Goal: Check status: Check status

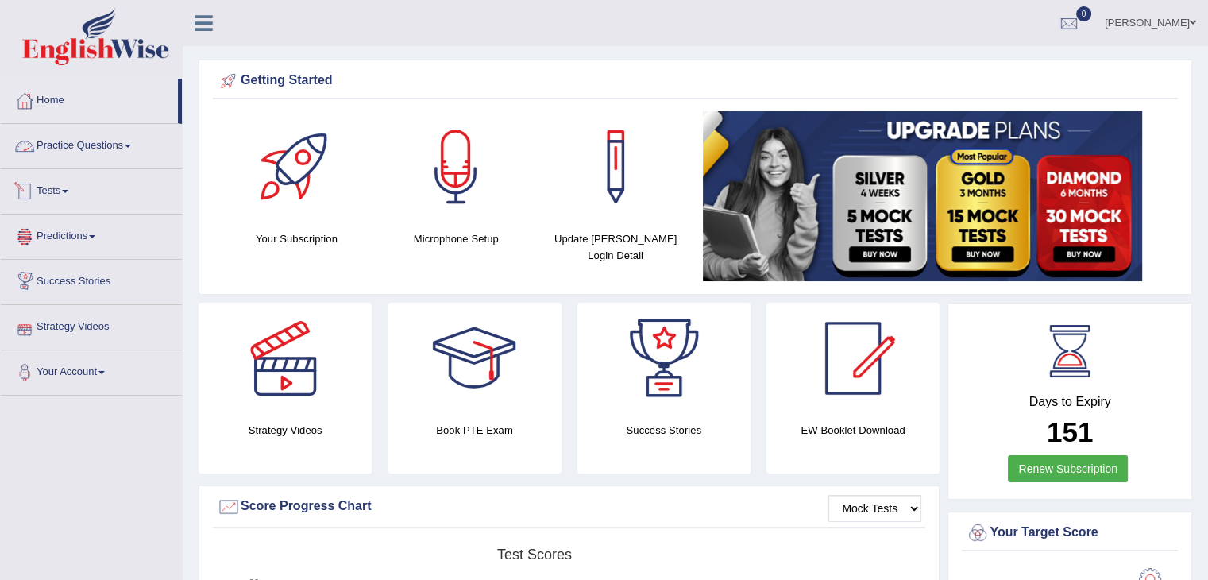
click at [87, 137] on link "Practice Questions" at bounding box center [91, 144] width 181 height 40
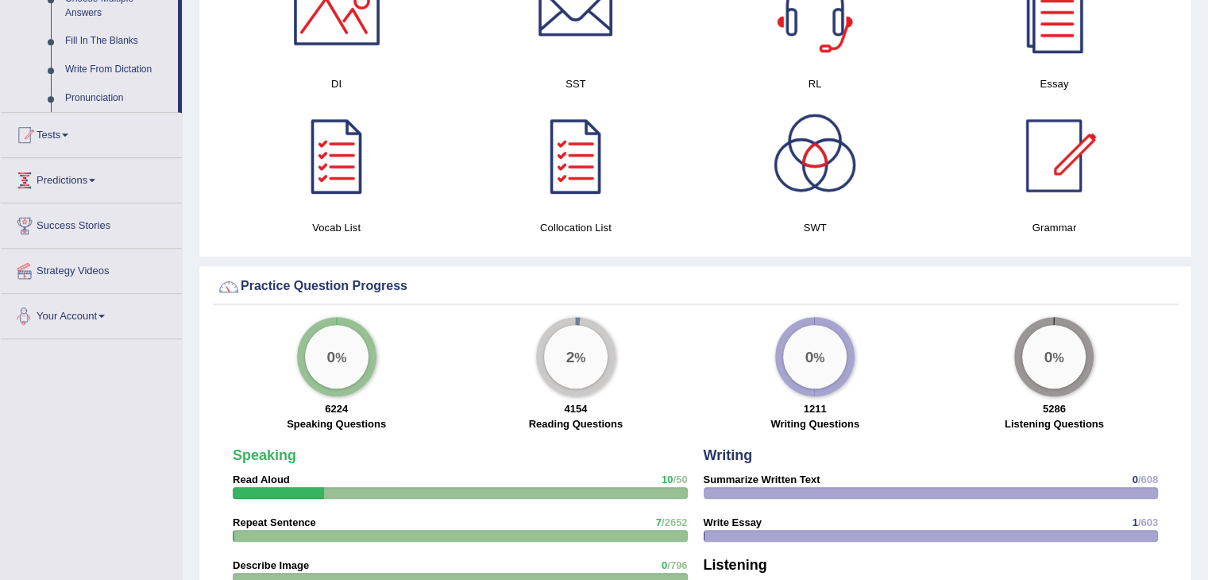
scroll to position [904, 0]
click at [41, 125] on link "Tests" at bounding box center [91, 134] width 181 height 40
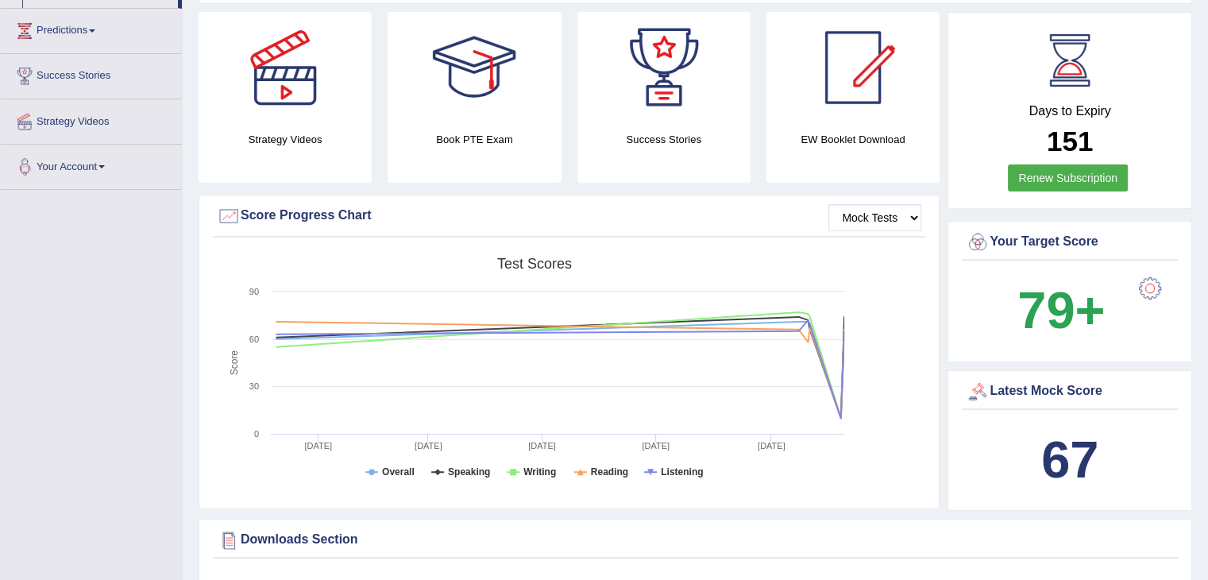
scroll to position [0, 0]
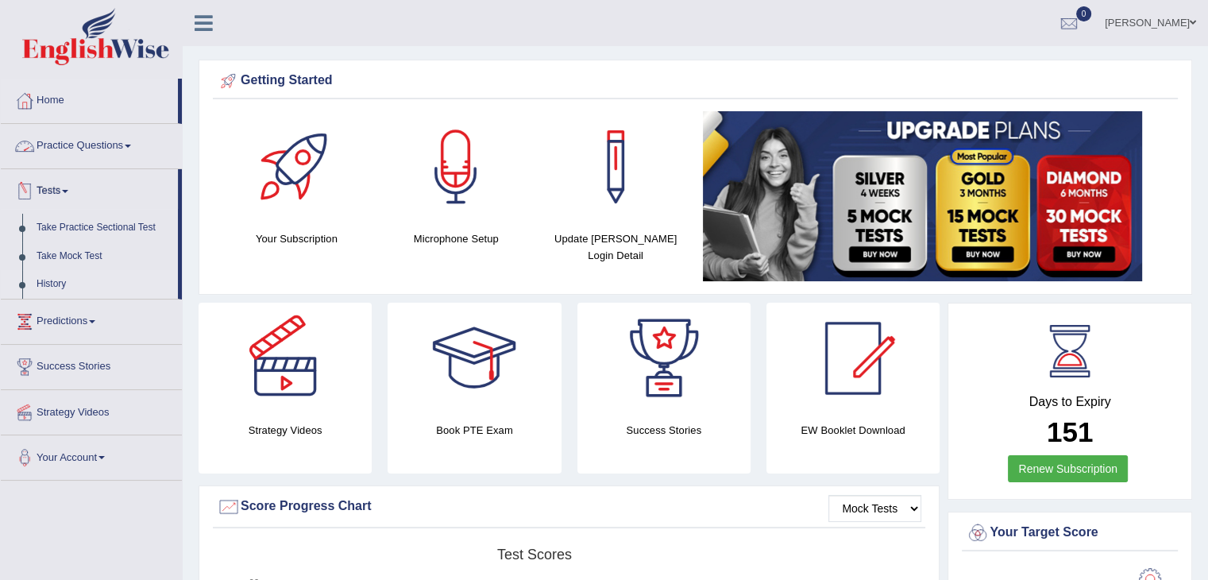
click at [43, 284] on link "History" at bounding box center [103, 284] width 149 height 29
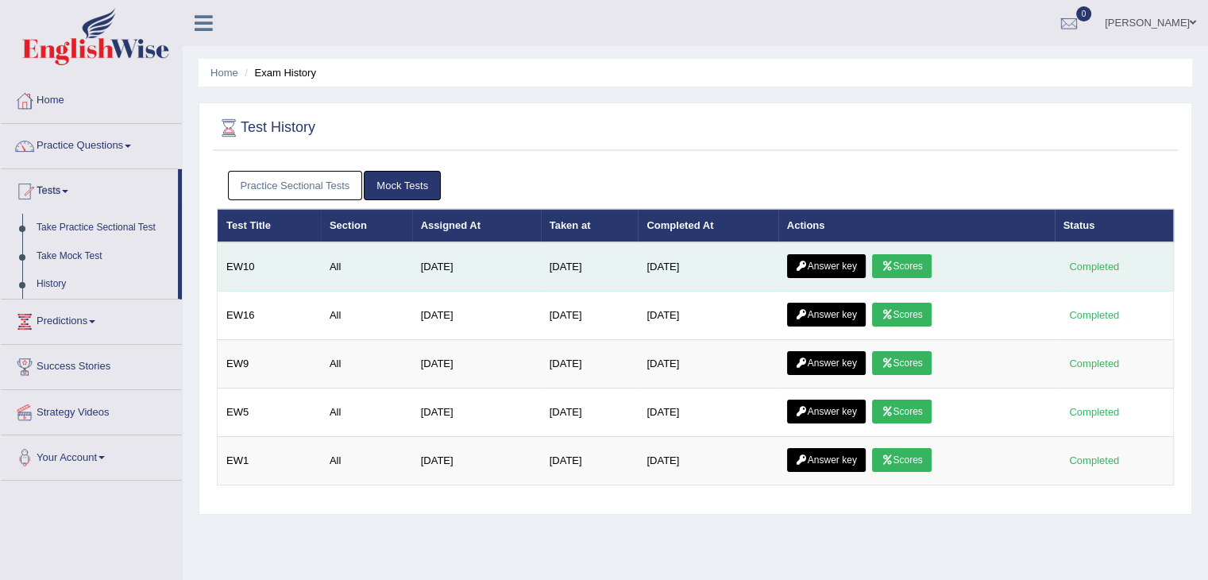
click at [912, 257] on link "Scores" at bounding box center [901, 266] width 59 height 24
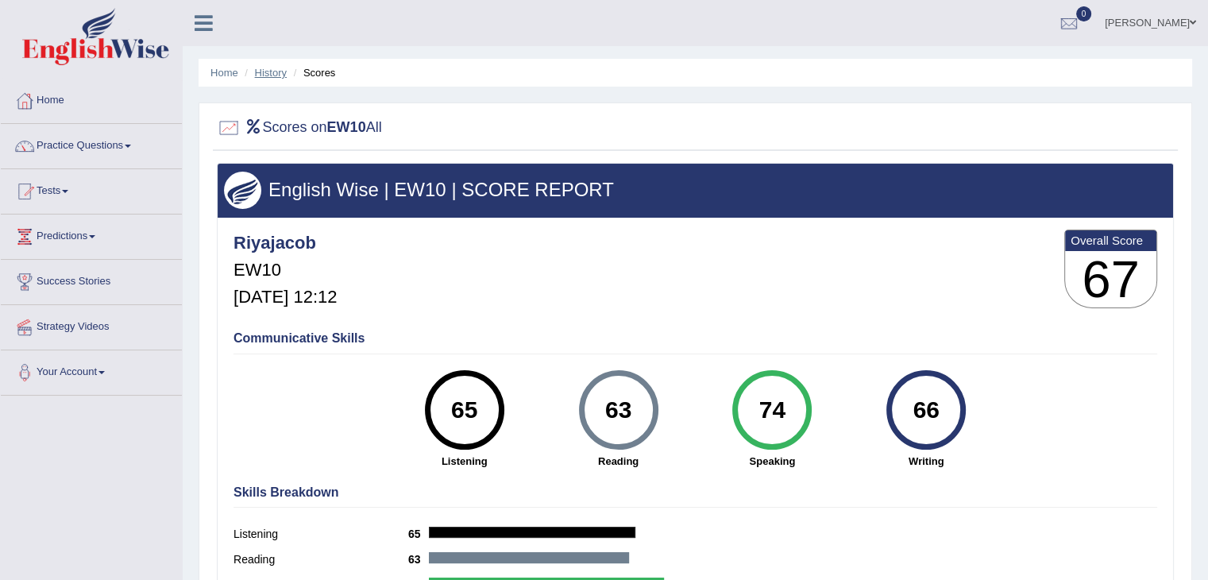
click at [275, 73] on link "History" at bounding box center [271, 73] width 32 height 12
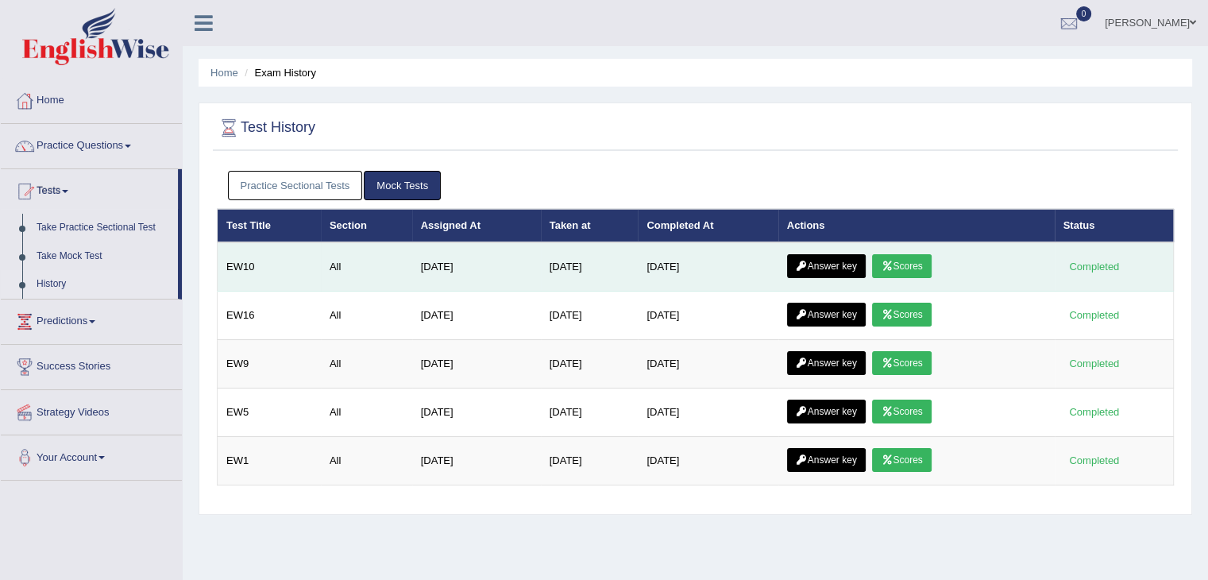
click at [911, 265] on link "Scores" at bounding box center [901, 266] width 59 height 24
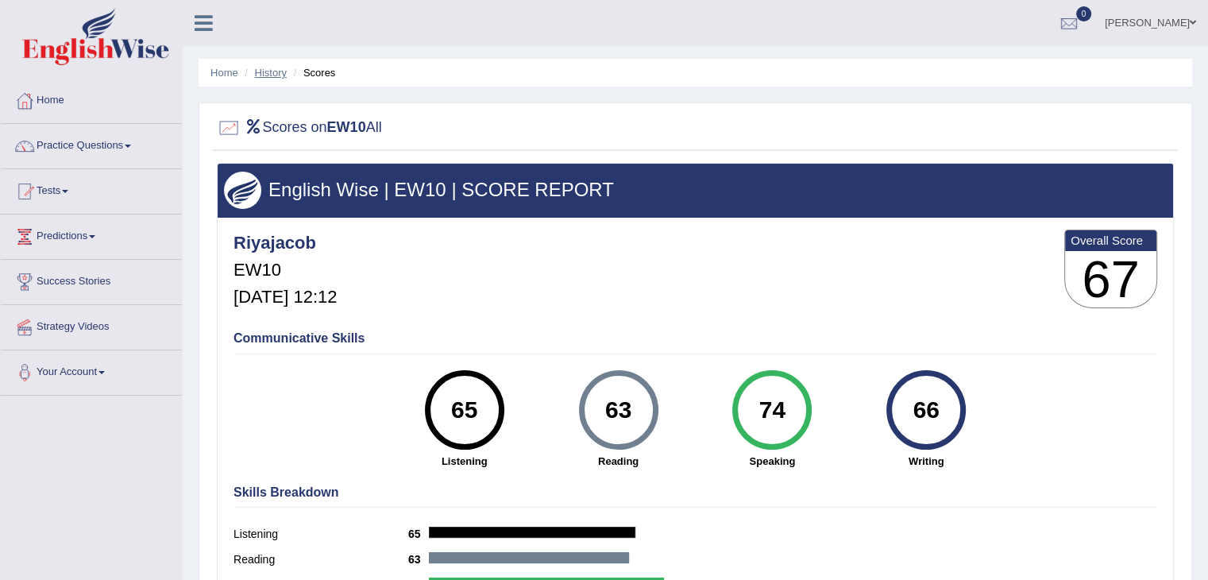
click at [265, 72] on link "History" at bounding box center [271, 73] width 32 height 12
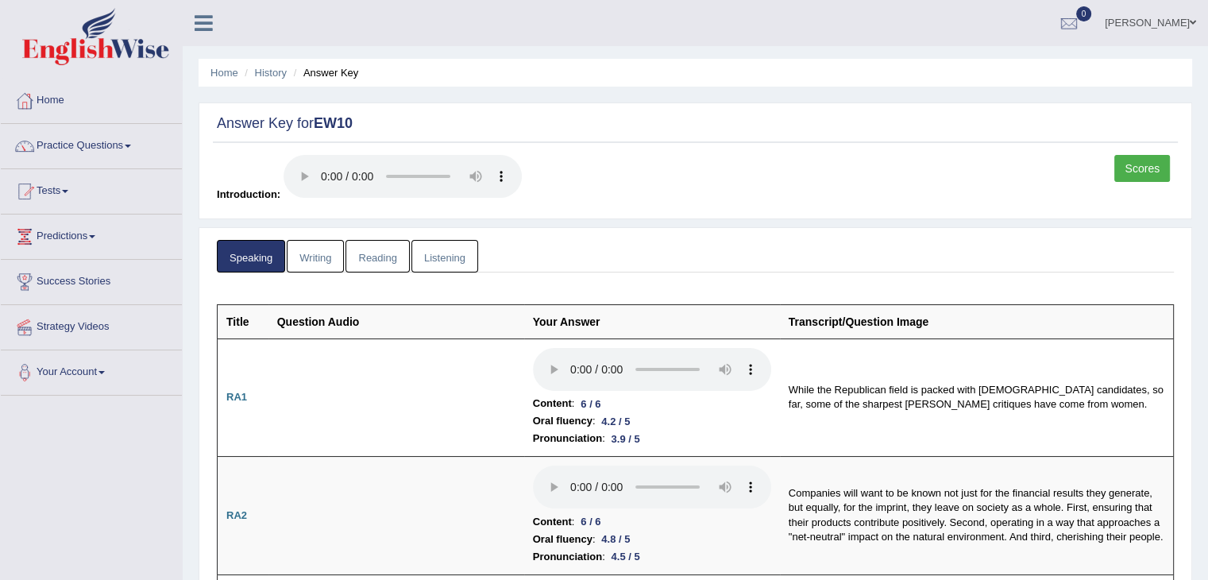
click at [401, 249] on link "Reading" at bounding box center [378, 256] width 64 height 33
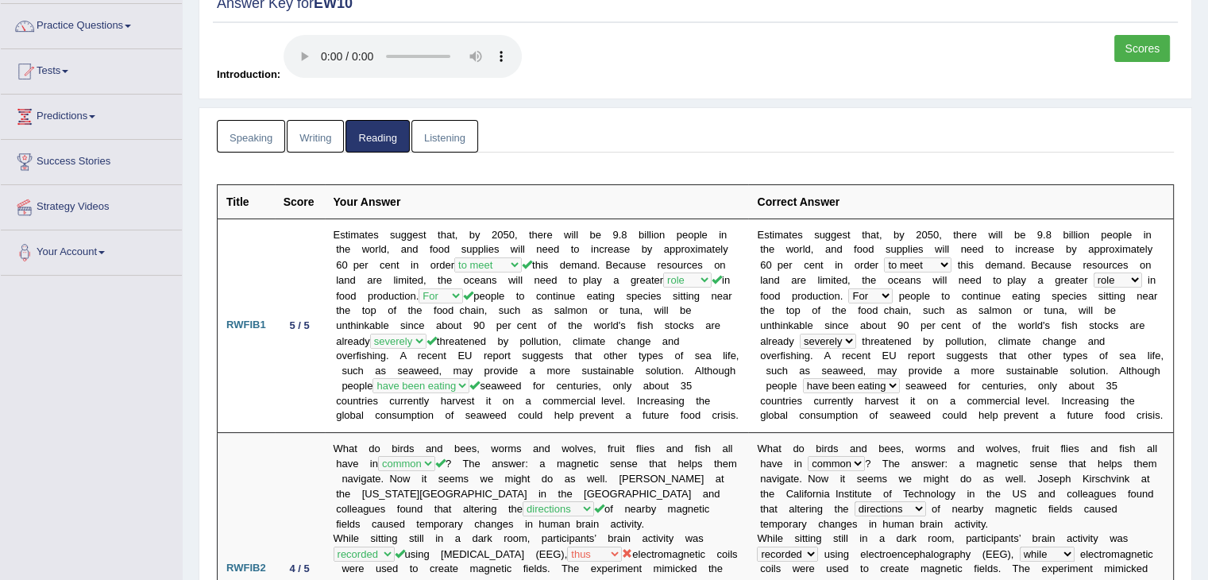
scroll to position [114, 0]
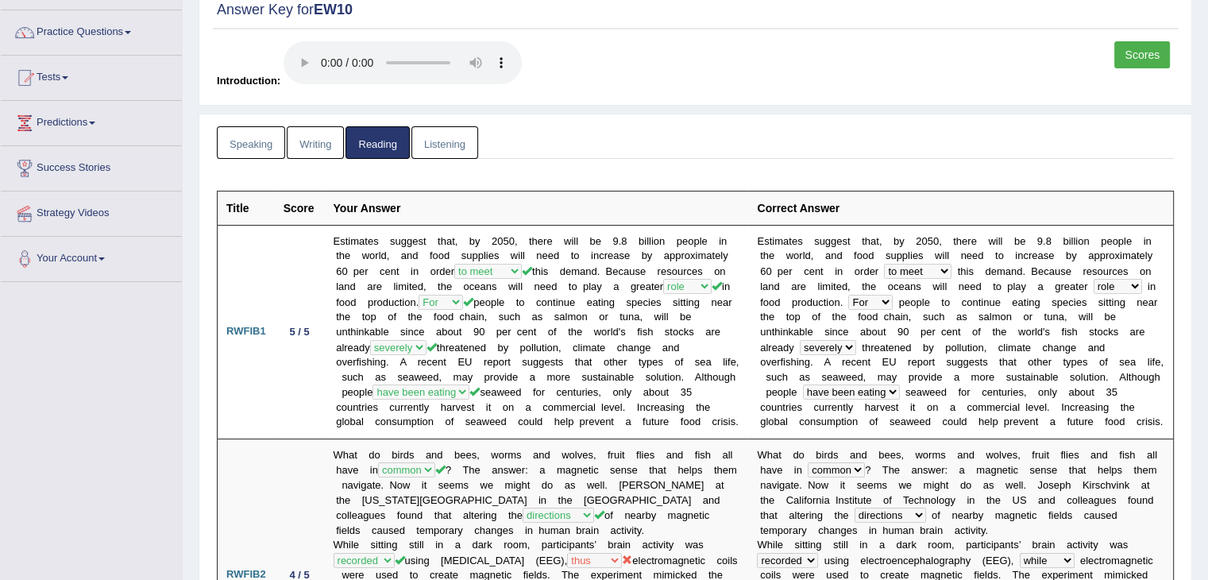
click at [310, 131] on link "Writing" at bounding box center [315, 142] width 57 height 33
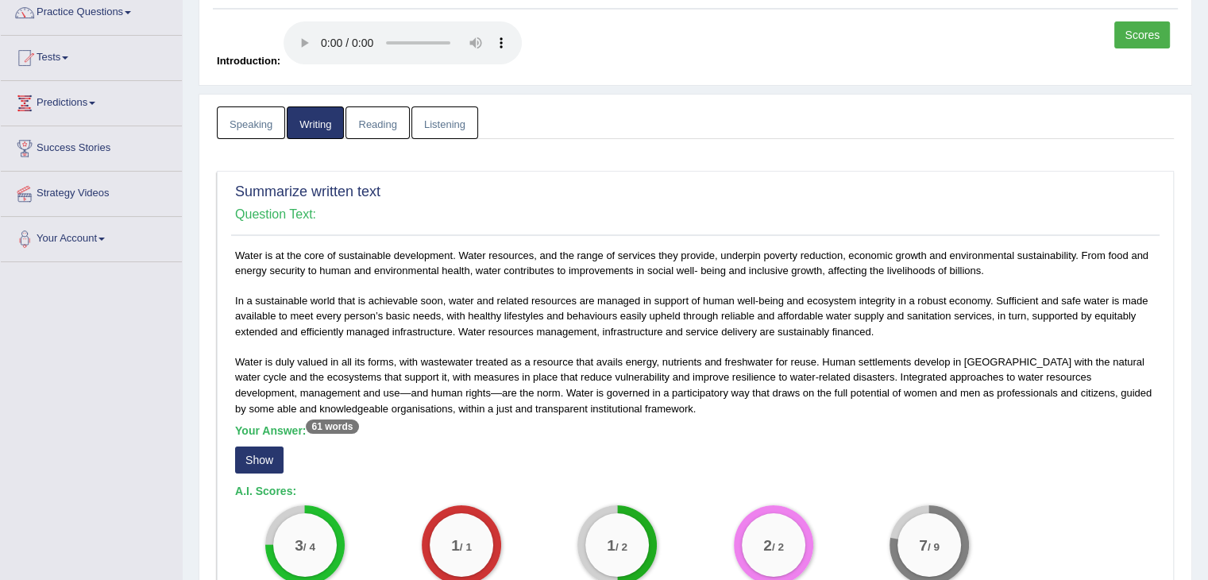
scroll to position [133, 0]
click at [455, 123] on link "Listening" at bounding box center [445, 123] width 67 height 33
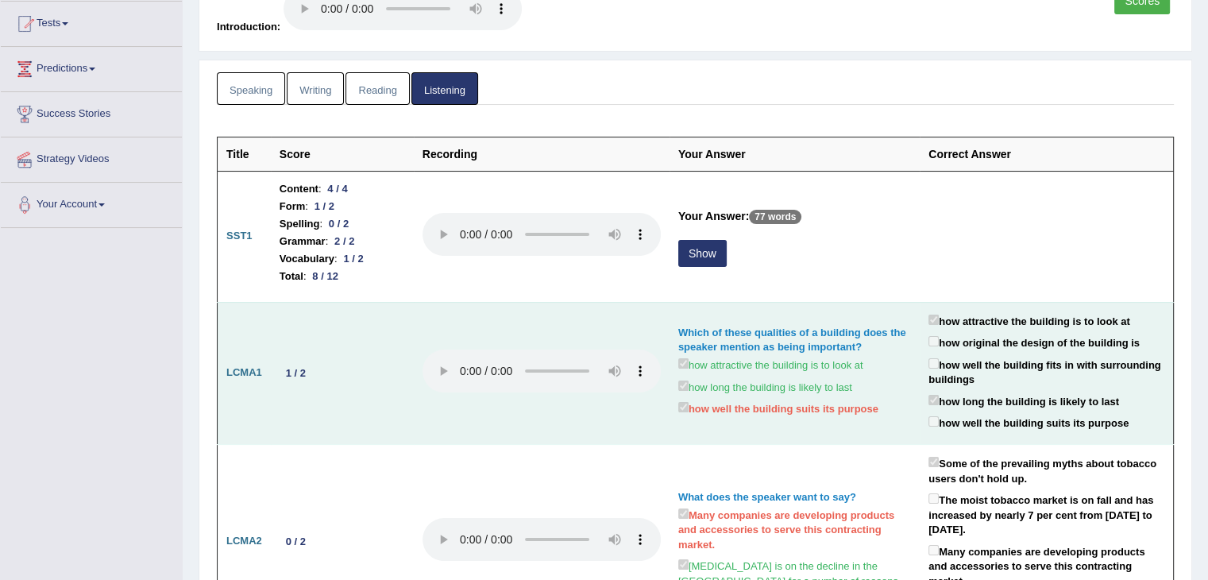
scroll to position [167, 0]
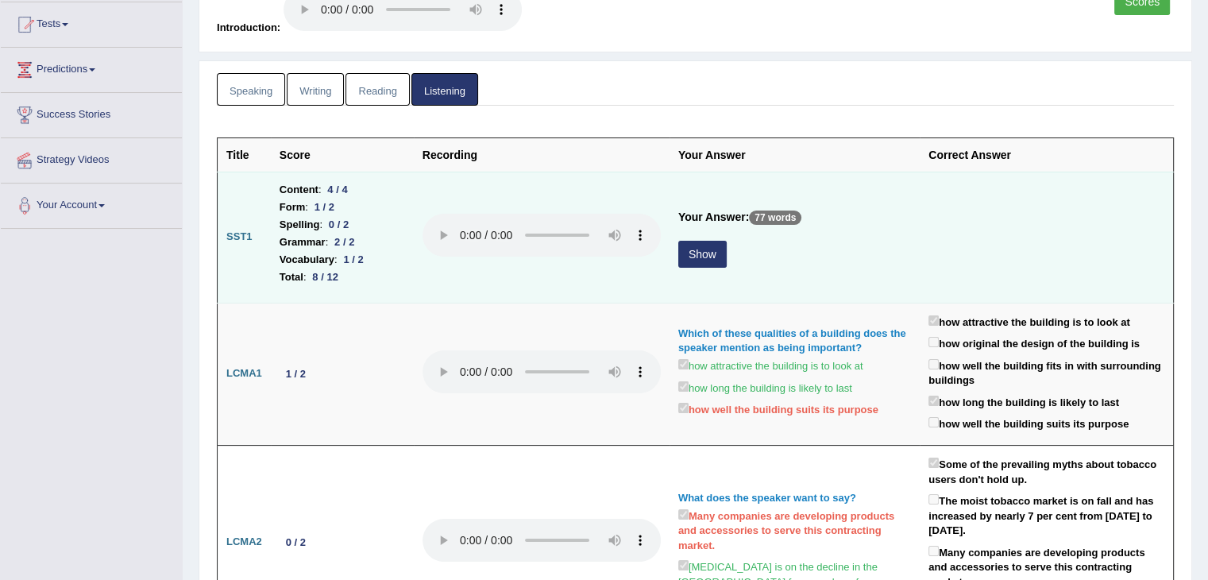
click at [699, 253] on button "Show" at bounding box center [703, 254] width 48 height 27
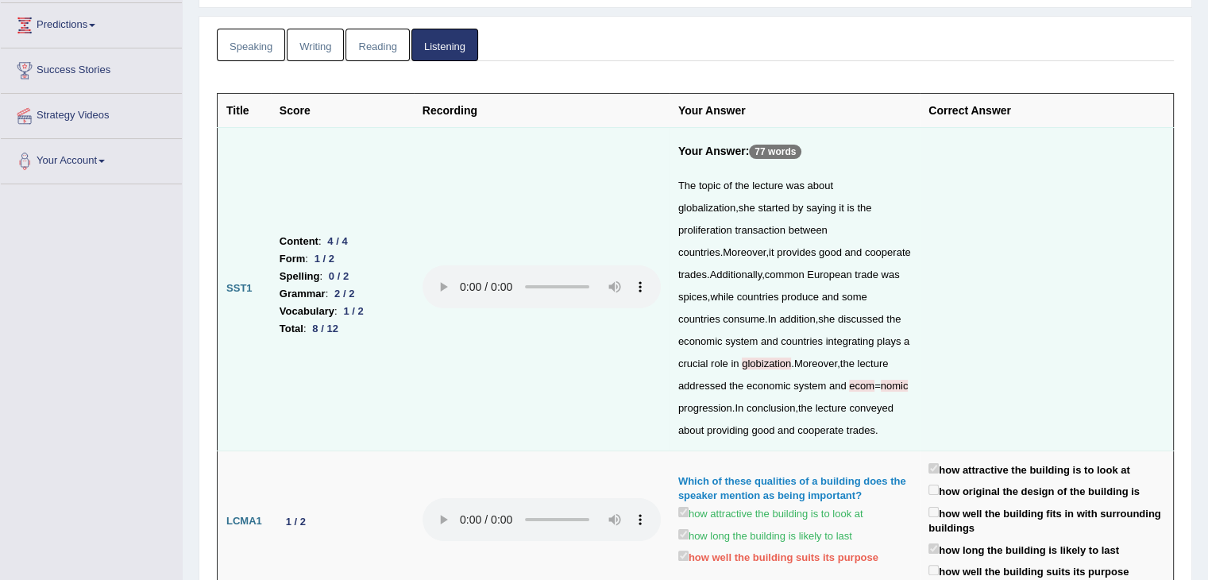
scroll to position [210, 0]
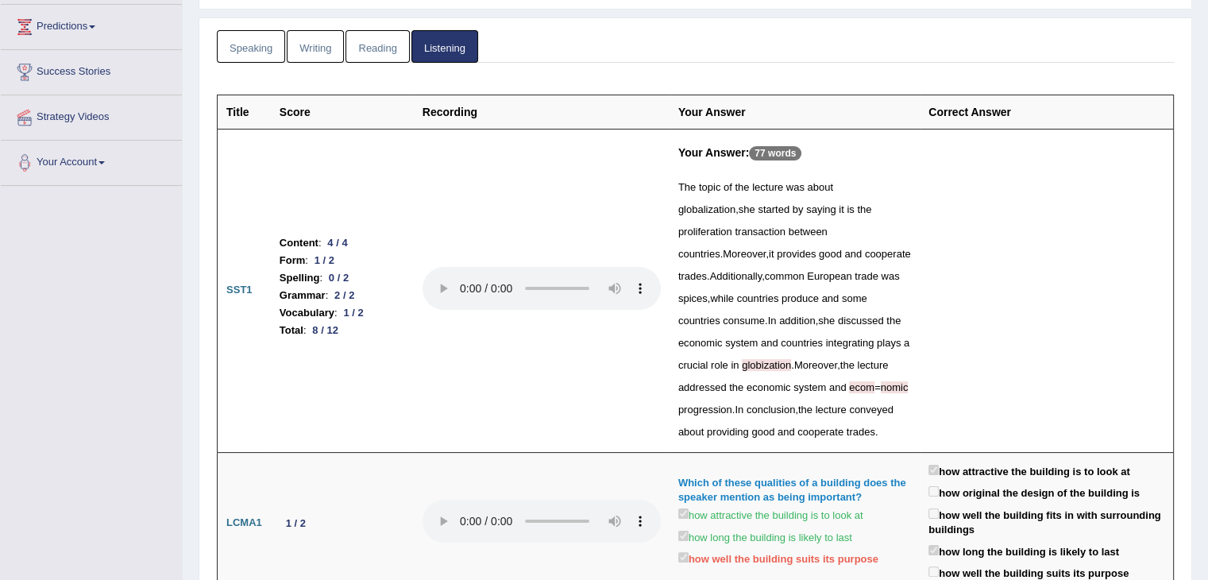
click at [321, 45] on link "Writing" at bounding box center [315, 46] width 57 height 33
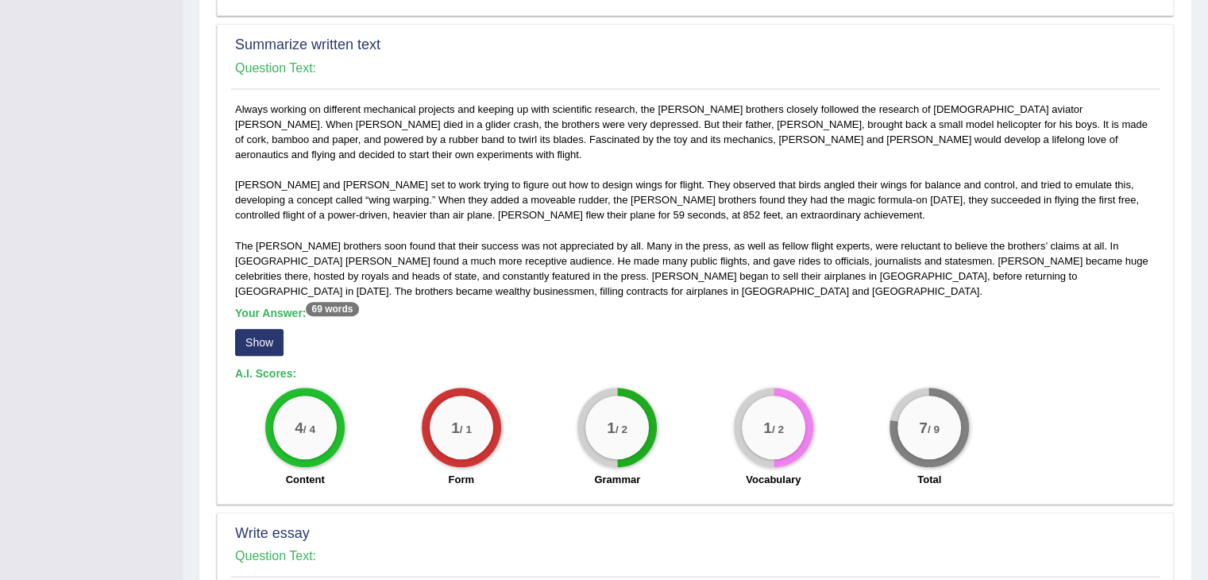
scroll to position [1127, 0]
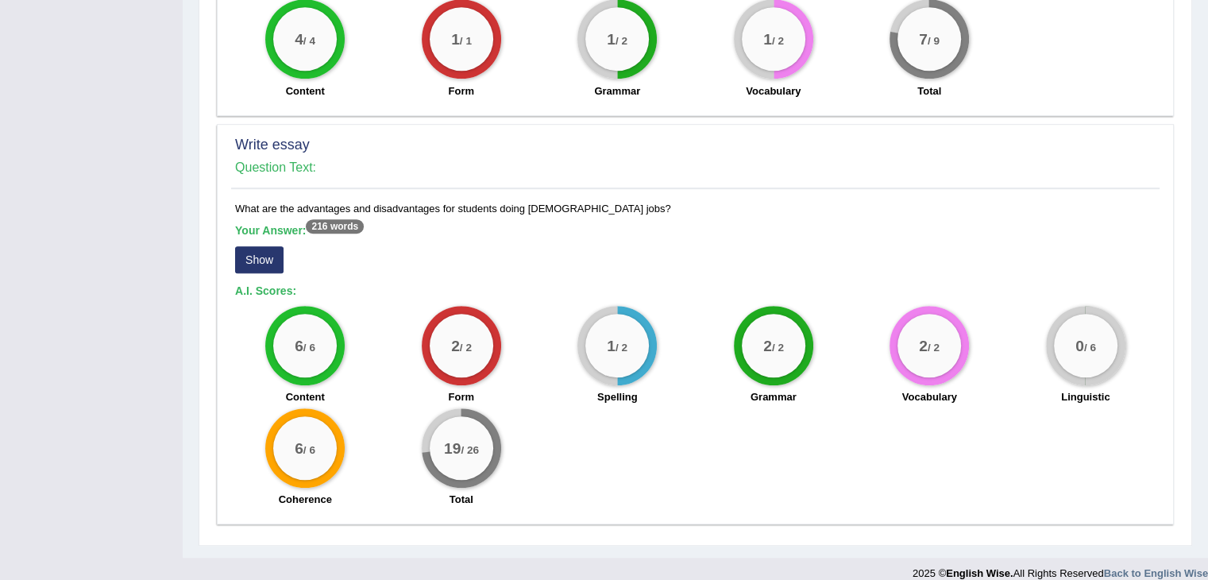
click at [249, 246] on button "Show" at bounding box center [259, 259] width 48 height 27
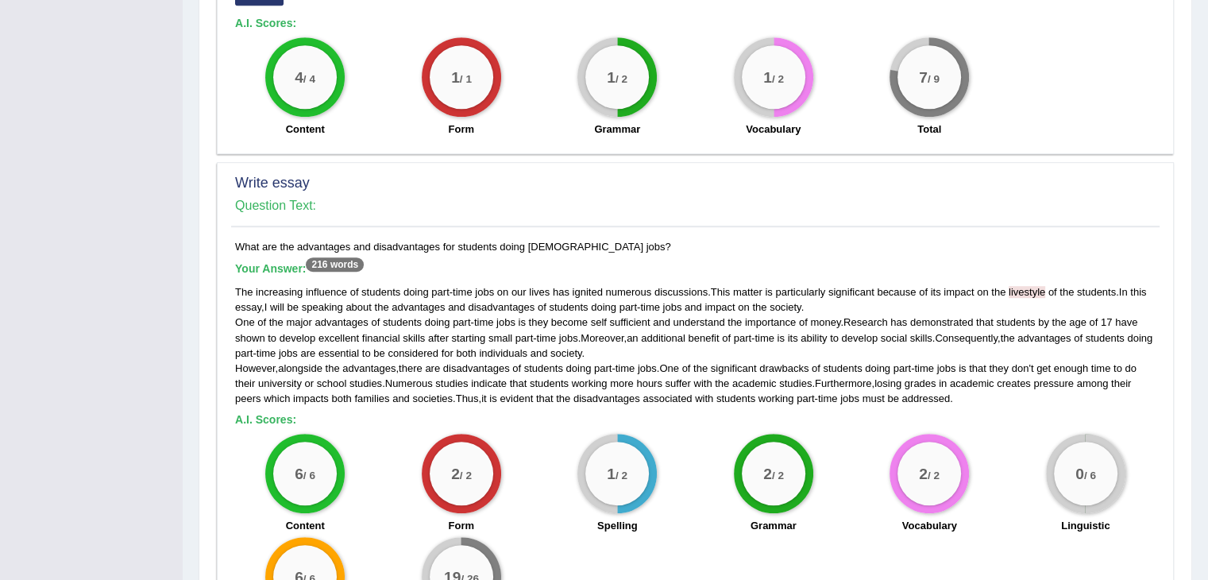
scroll to position [1218, 0]
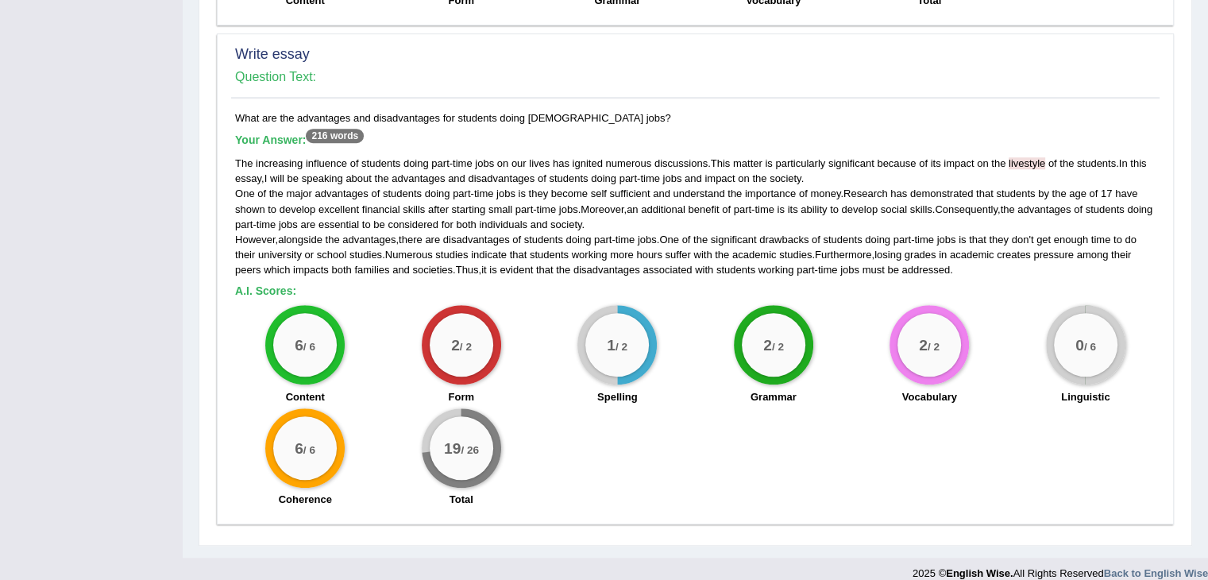
drag, startPoint x: 315, startPoint y: 117, endPoint x: 364, endPoint y: 106, distance: 49.7
click at [364, 110] on div "What are the advantages and disadvantages for students doing part-time jobs? Yo…" at bounding box center [695, 312] width 929 height 405
click at [404, 110] on div "What are the advantages and disadvantages for students doing part-time jobs? Yo…" at bounding box center [695, 312] width 929 height 405
drag, startPoint x: 962, startPoint y: 220, endPoint x: 879, endPoint y: 218, distance: 83.5
drag, startPoint x: 879, startPoint y: 218, endPoint x: 851, endPoint y: 220, distance: 27.9
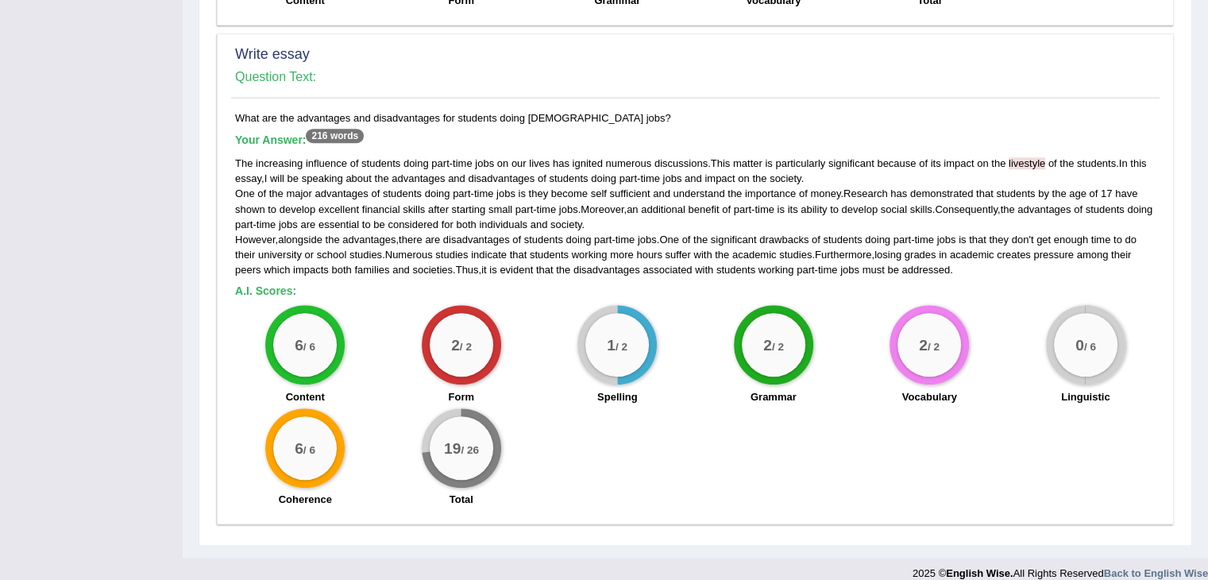
click at [851, 234] on span "students" at bounding box center [842, 240] width 39 height 12
drag, startPoint x: 827, startPoint y: 222, endPoint x: 969, endPoint y: 225, distance: 142.3
click at [969, 225] on div "The increasing influence of students doing part - time jobs on our lives has ig…" at bounding box center [695, 217] width 921 height 122
click at [1003, 285] on h5 "A.I. Scores:" at bounding box center [695, 291] width 921 height 12
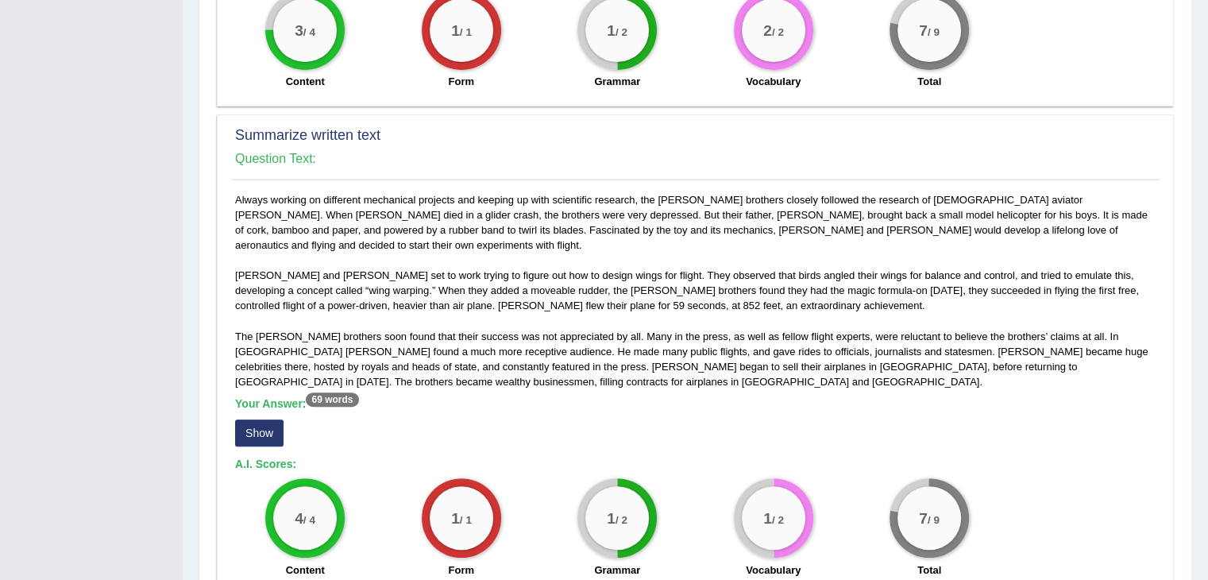
scroll to position [671, 0]
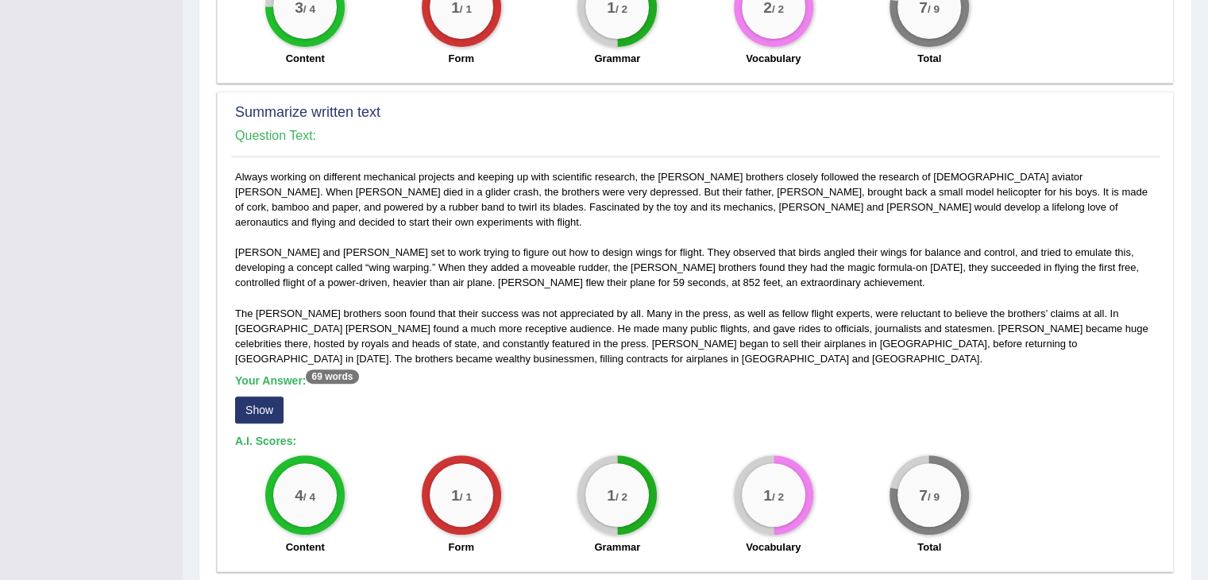
click at [256, 404] on button "Show" at bounding box center [259, 409] width 48 height 27
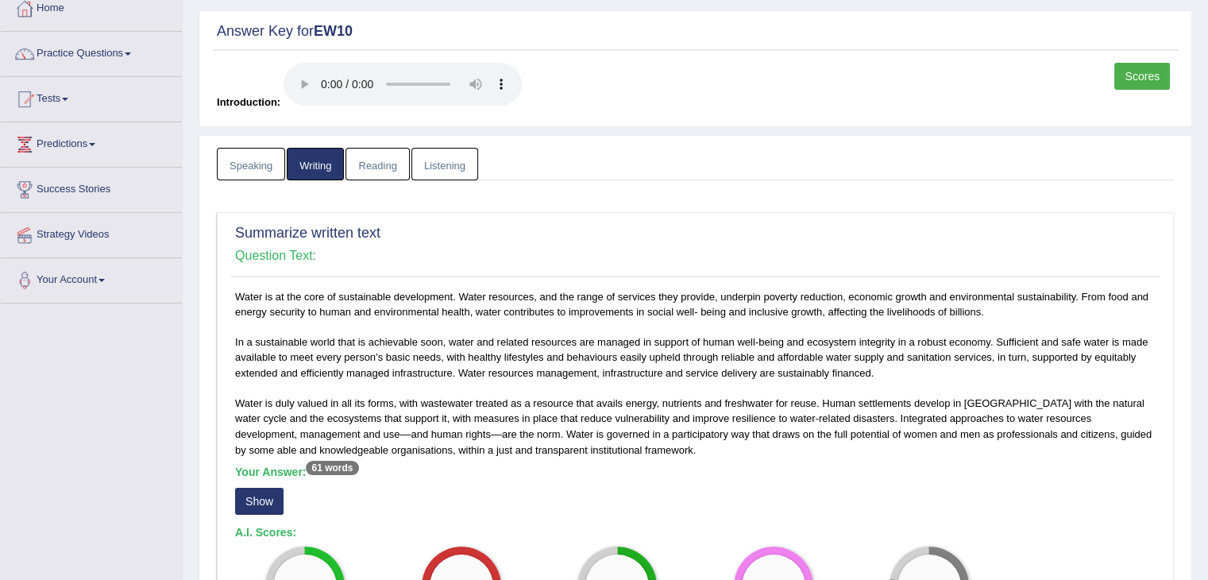
scroll to position [0, 0]
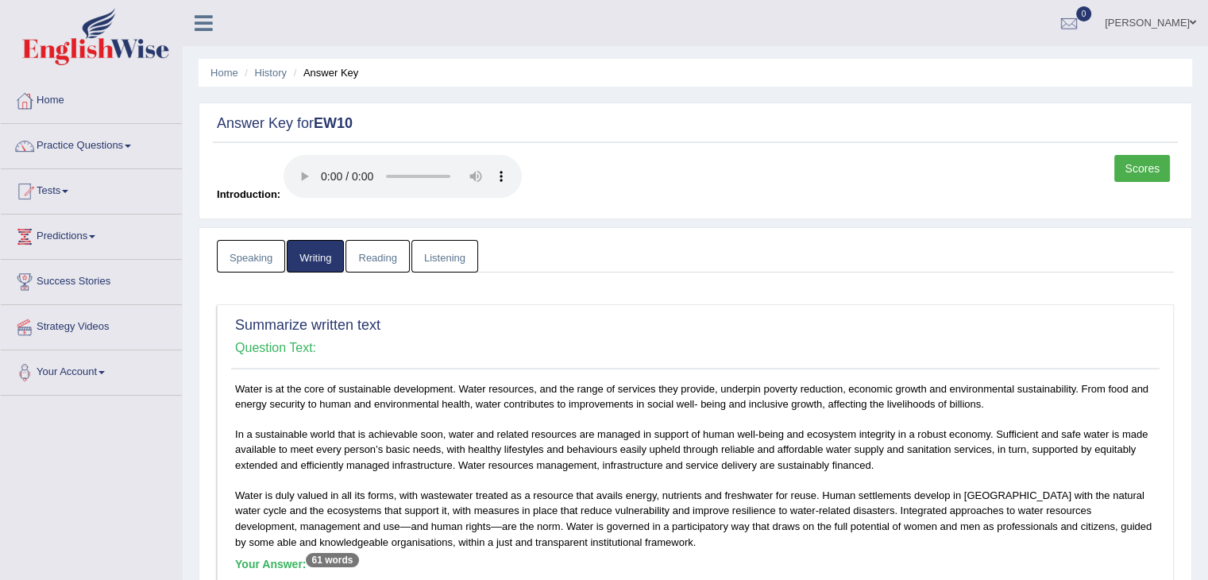
click at [450, 257] on link "Listening" at bounding box center [445, 256] width 67 height 33
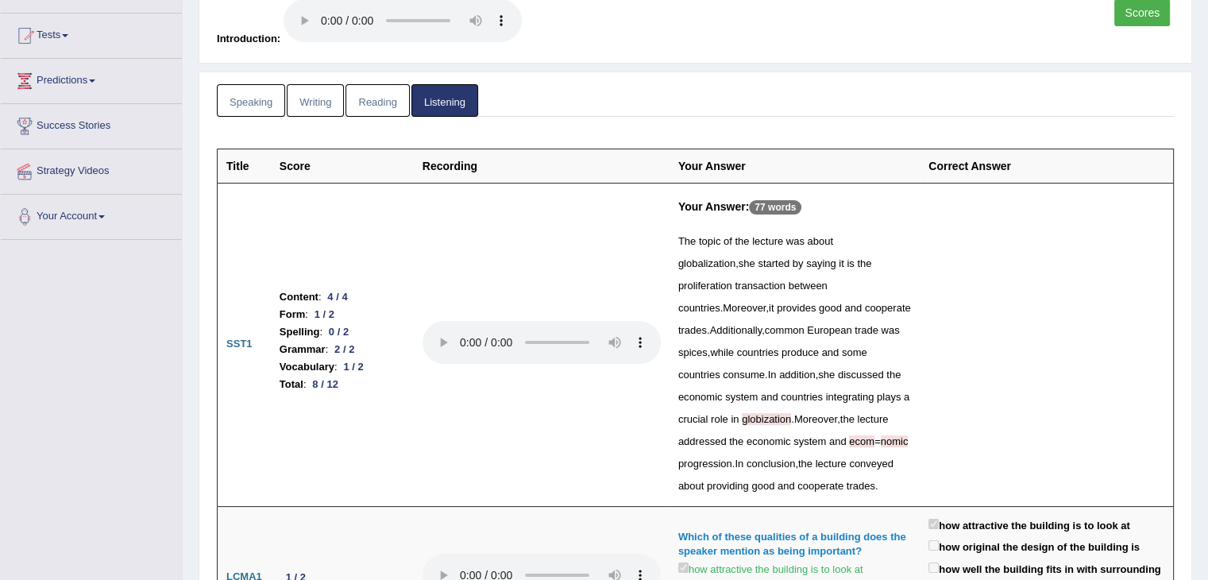
scroll to position [152, 0]
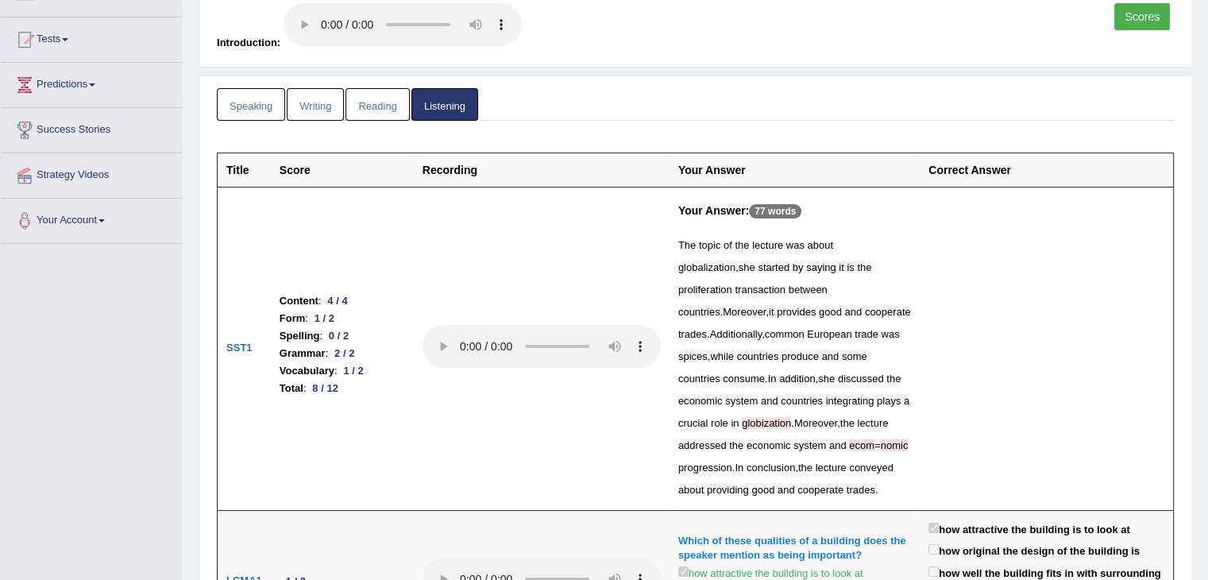
click at [313, 110] on link "Writing" at bounding box center [315, 104] width 57 height 33
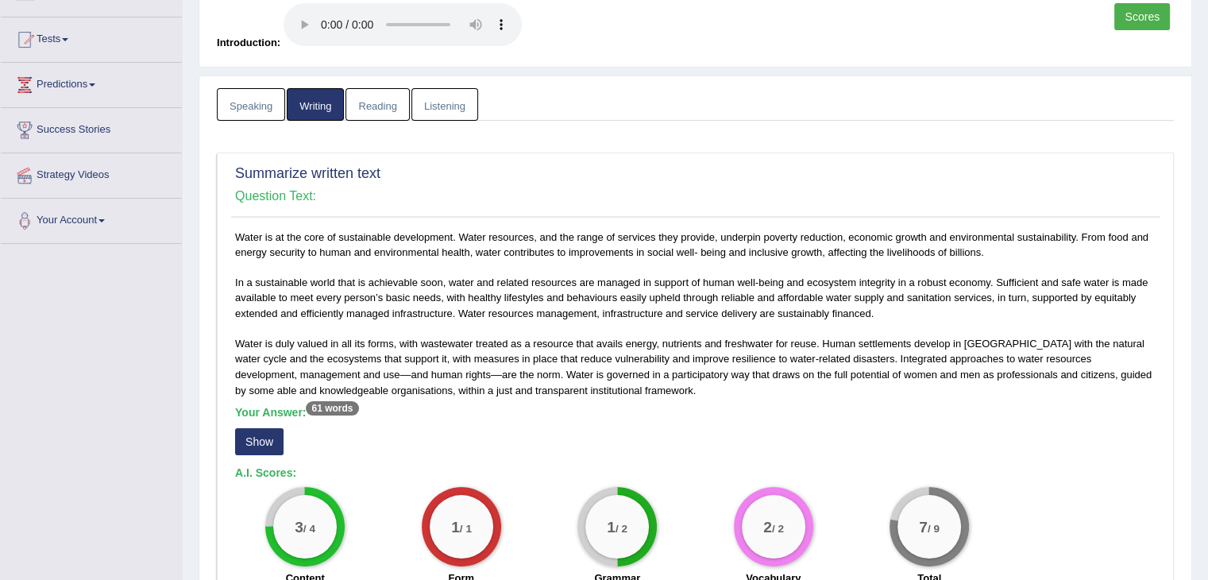
click at [385, 118] on link "Reading" at bounding box center [378, 104] width 64 height 33
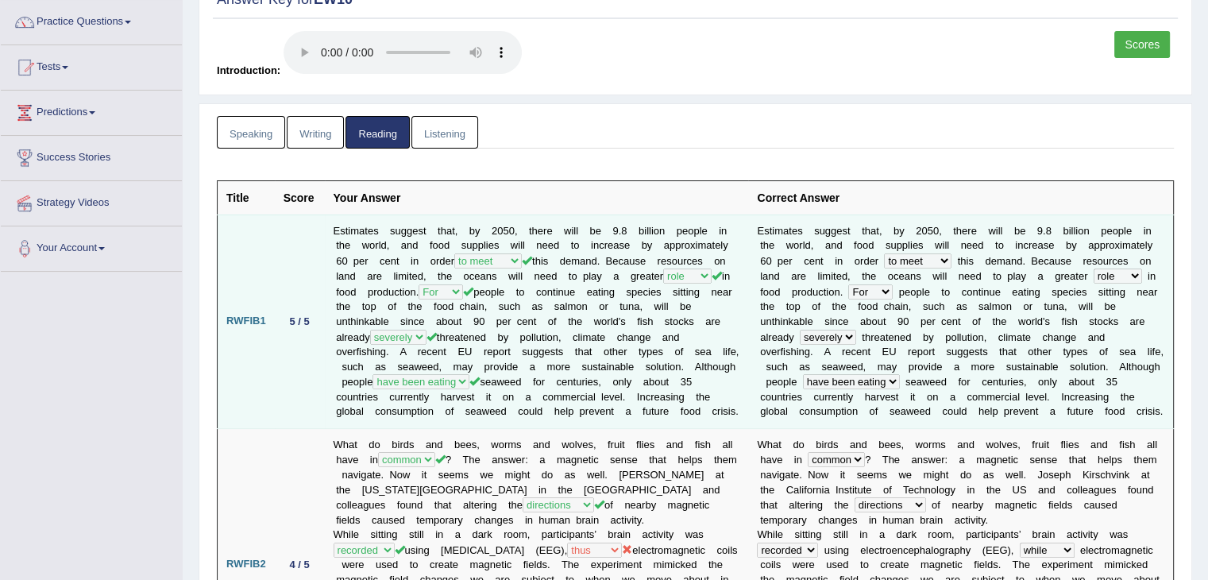
scroll to position [0, 0]
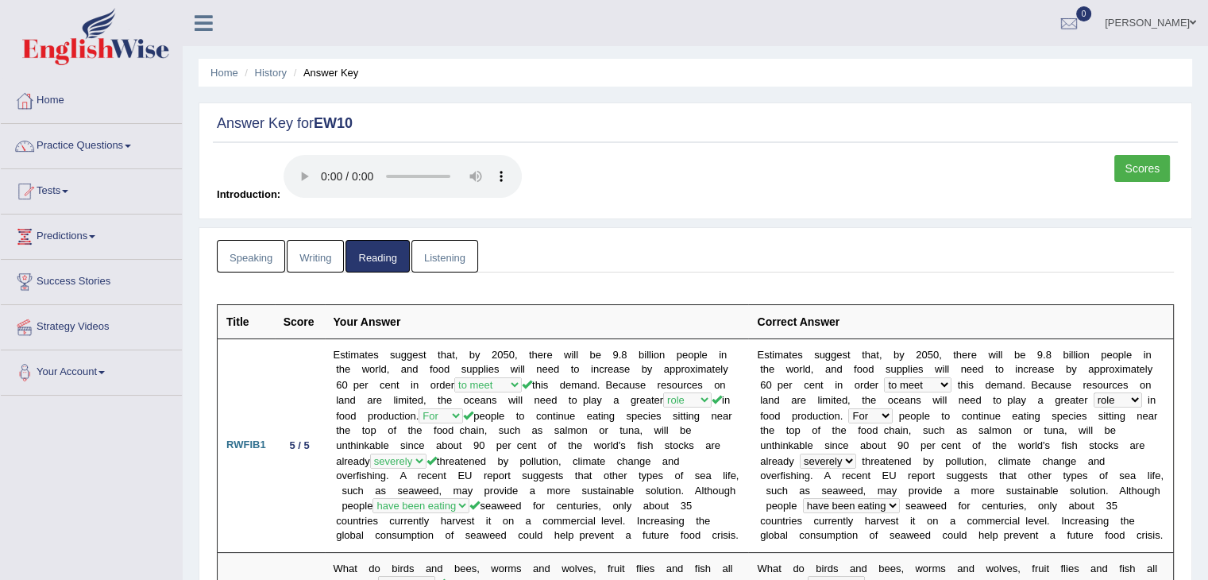
click at [242, 246] on link "Speaking" at bounding box center [251, 256] width 68 height 33
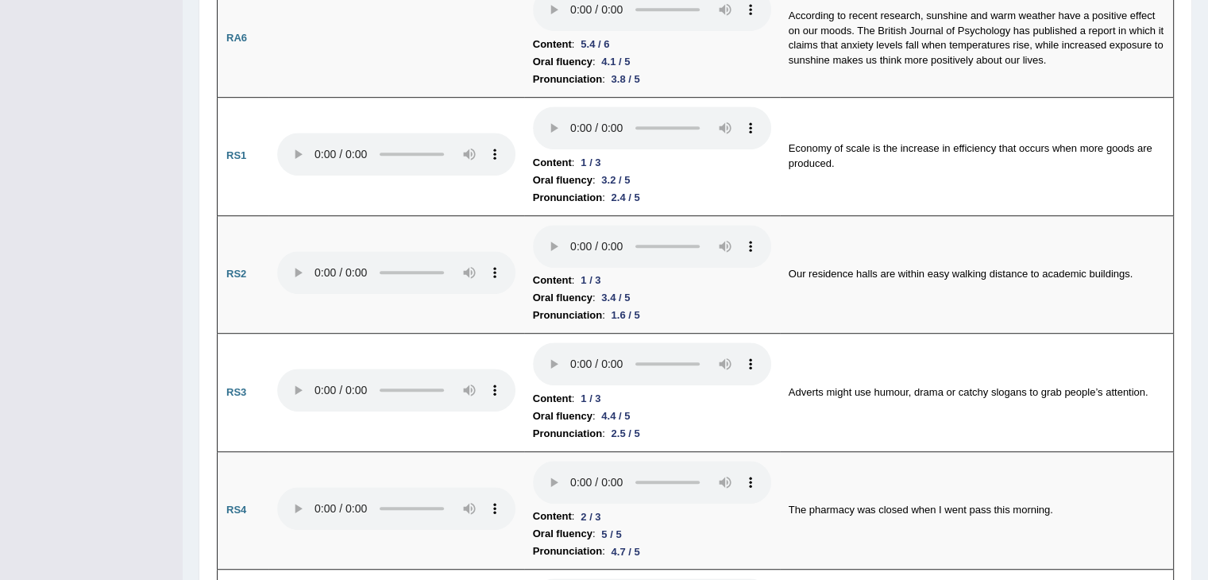
scroll to position [1036, 0]
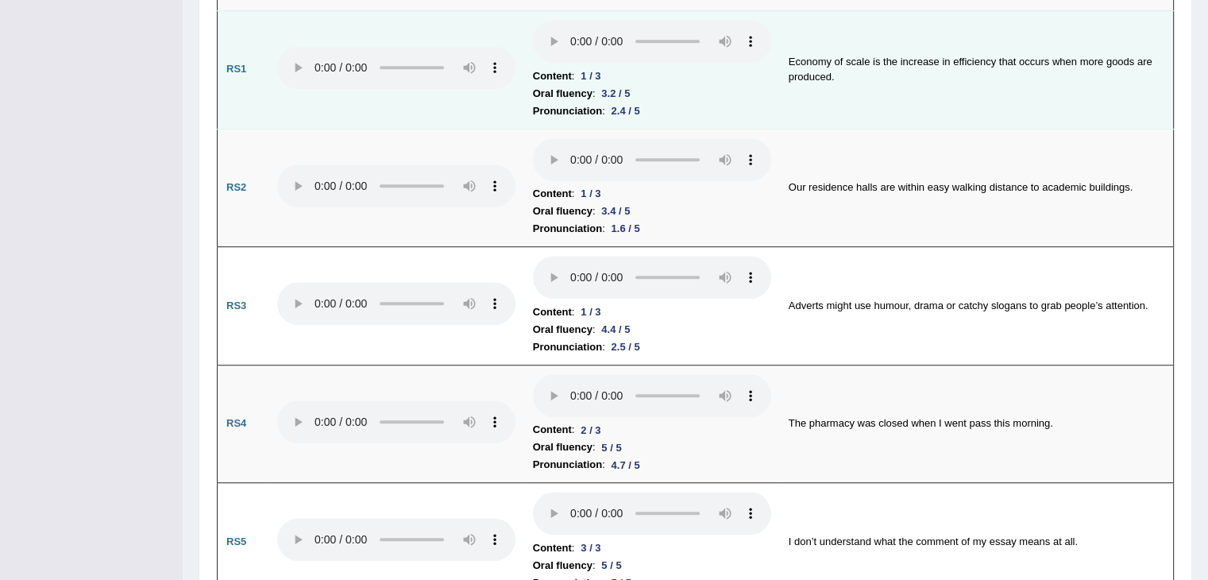
click at [710, 104] on li "Pronunciation : 2.4 / 5" at bounding box center [652, 110] width 238 height 17
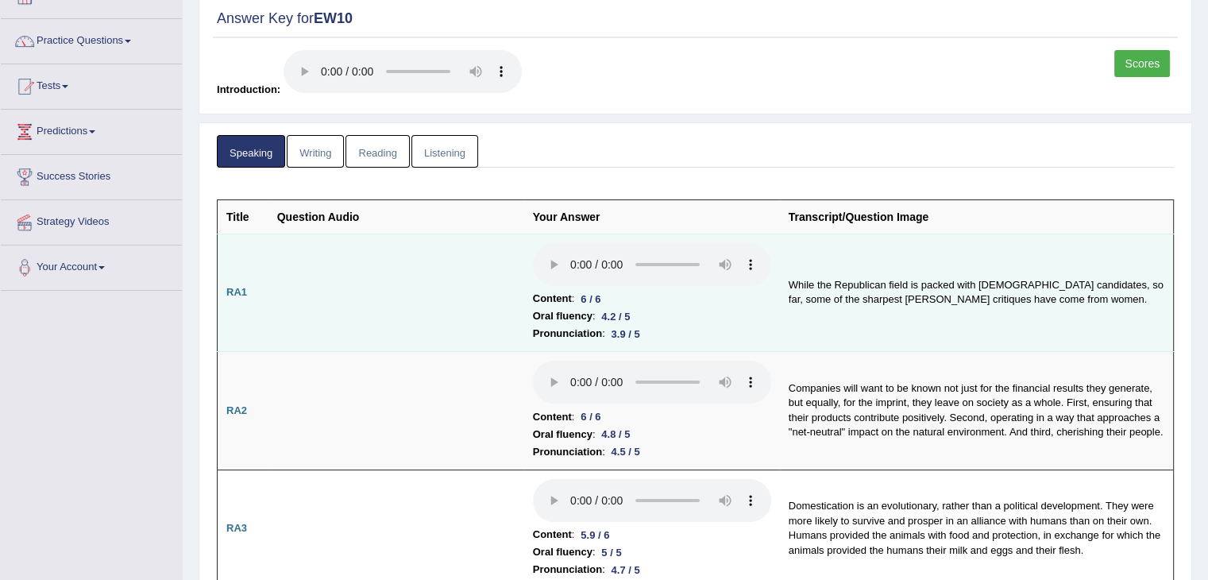
scroll to position [101, 0]
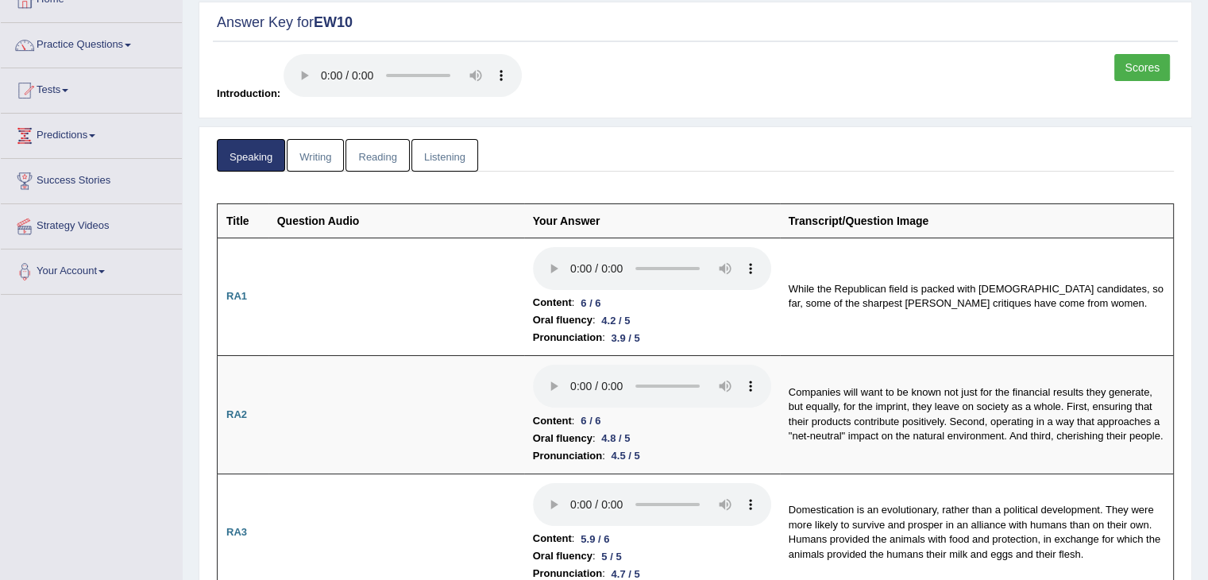
click at [318, 161] on link "Writing" at bounding box center [315, 155] width 57 height 33
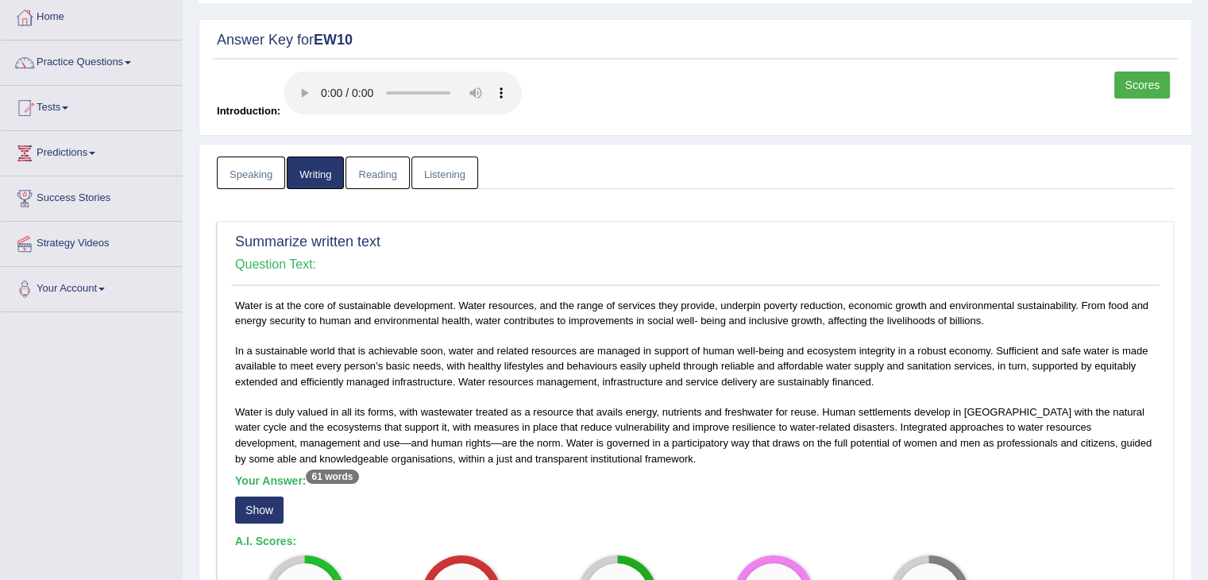
scroll to position [0, 0]
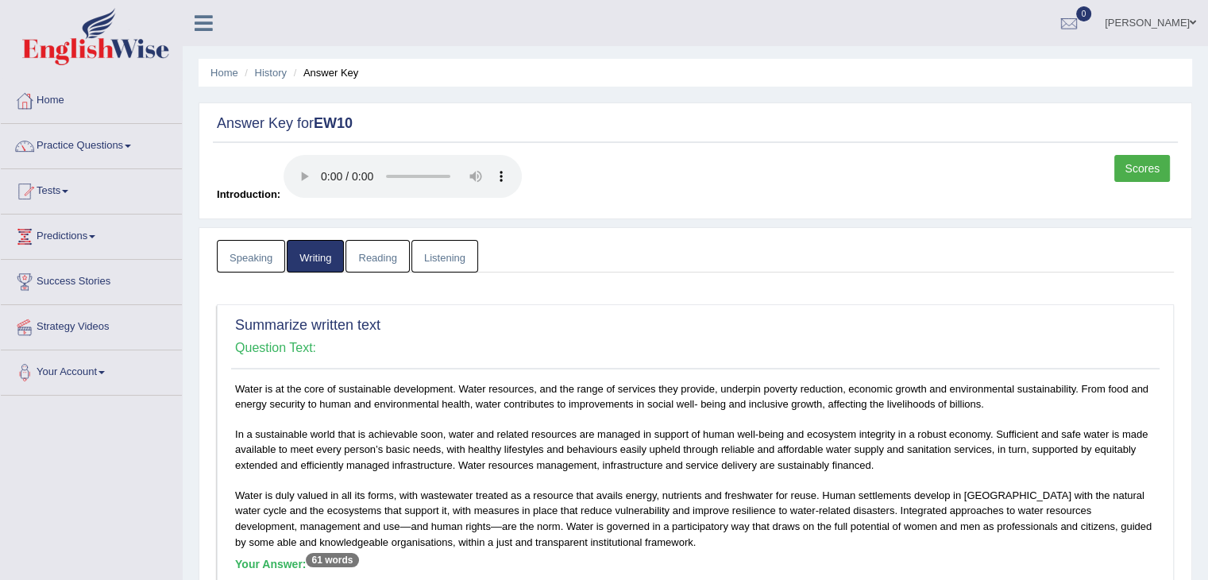
click at [250, 258] on link "Speaking" at bounding box center [251, 256] width 68 height 33
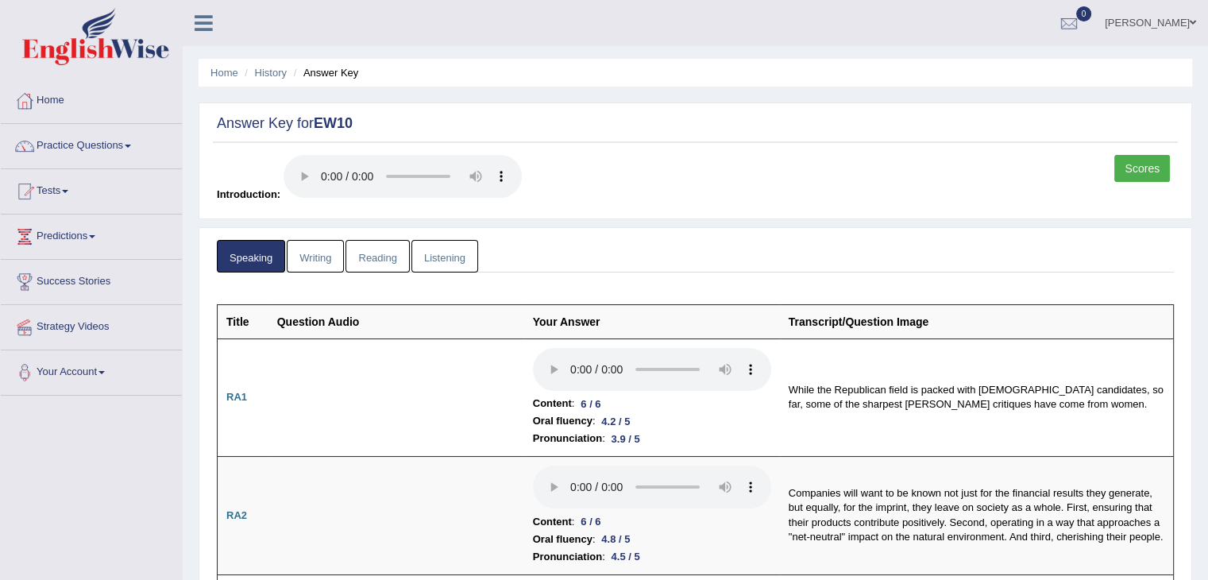
click at [445, 255] on link "Listening" at bounding box center [445, 256] width 67 height 33
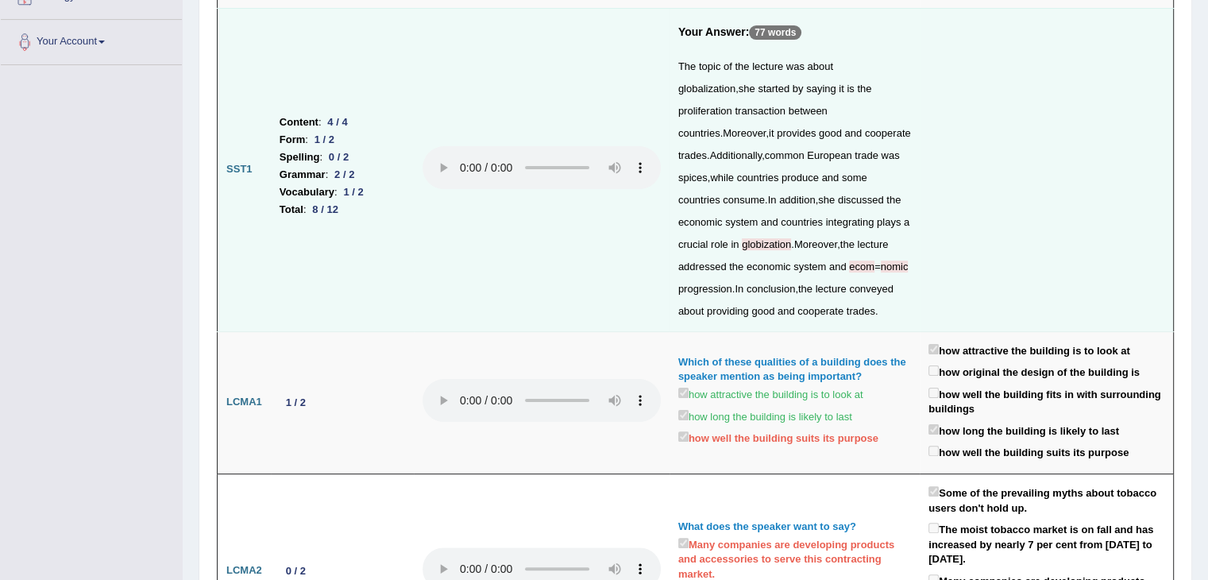
scroll to position [330, 0]
click at [864, 342] on td "Which of these qualities of a building does the speaker mention as being import…" at bounding box center [795, 403] width 250 height 142
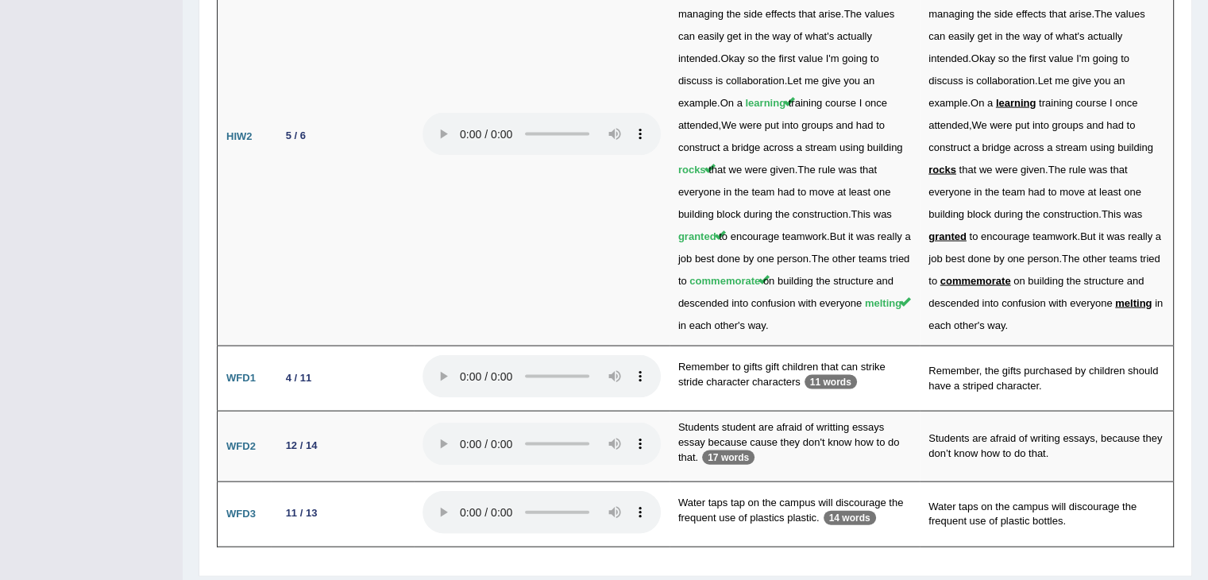
scroll to position [3334, 0]
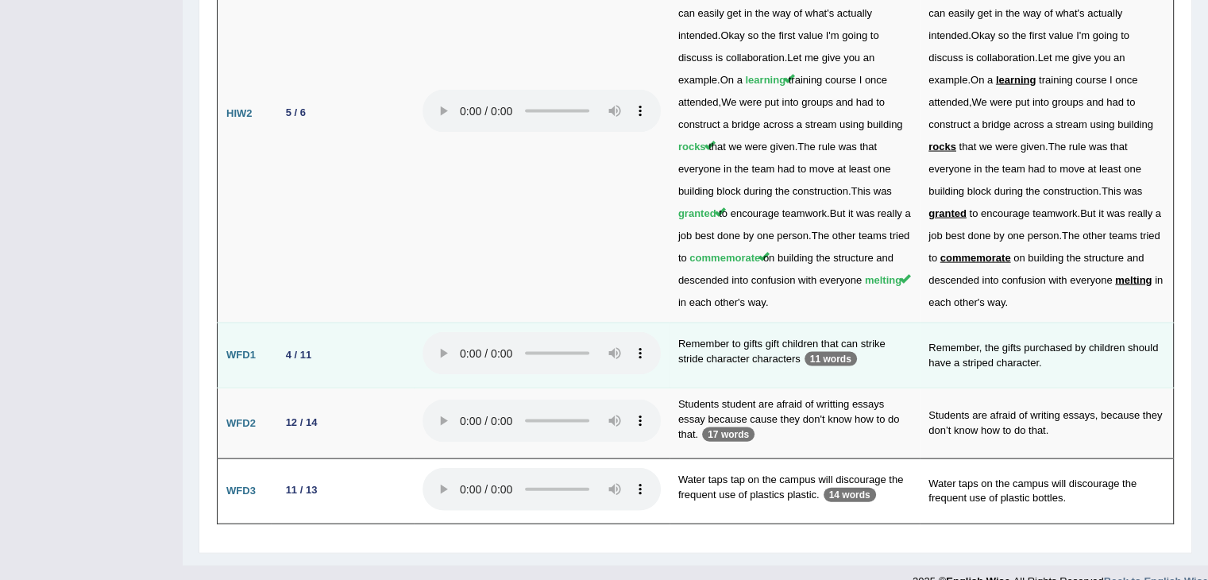
click at [984, 323] on td "Remember, the gifts purchased by children should have a striped character." at bounding box center [1046, 356] width 253 height 66
click at [886, 327] on td "Remember to gifts gift children that can strike stride character characters 11 …" at bounding box center [795, 356] width 250 height 66
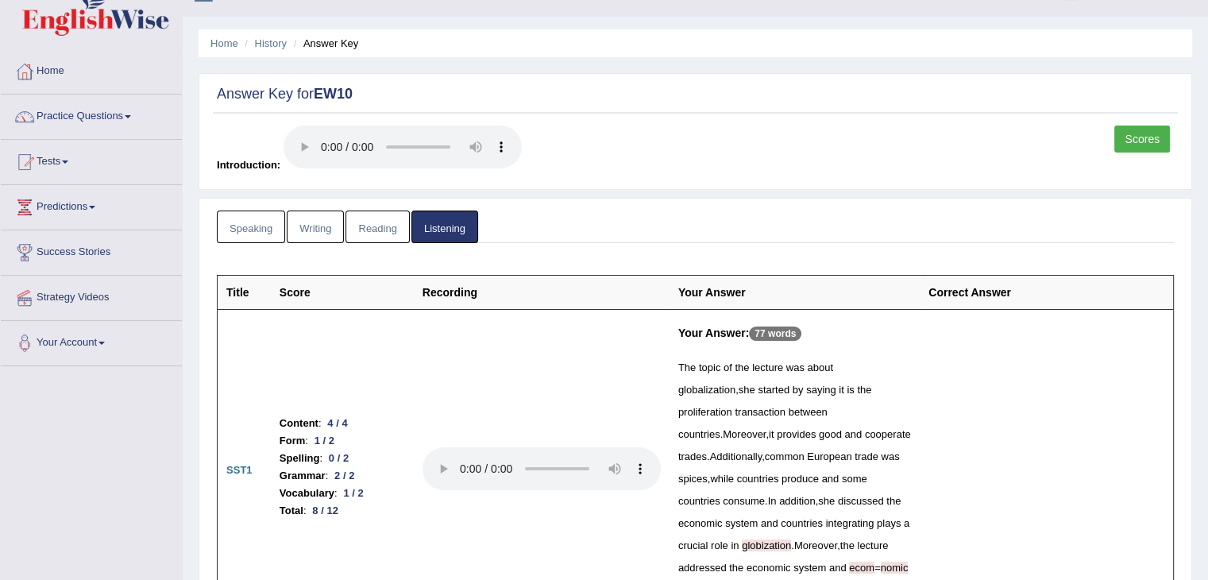
scroll to position [0, 0]
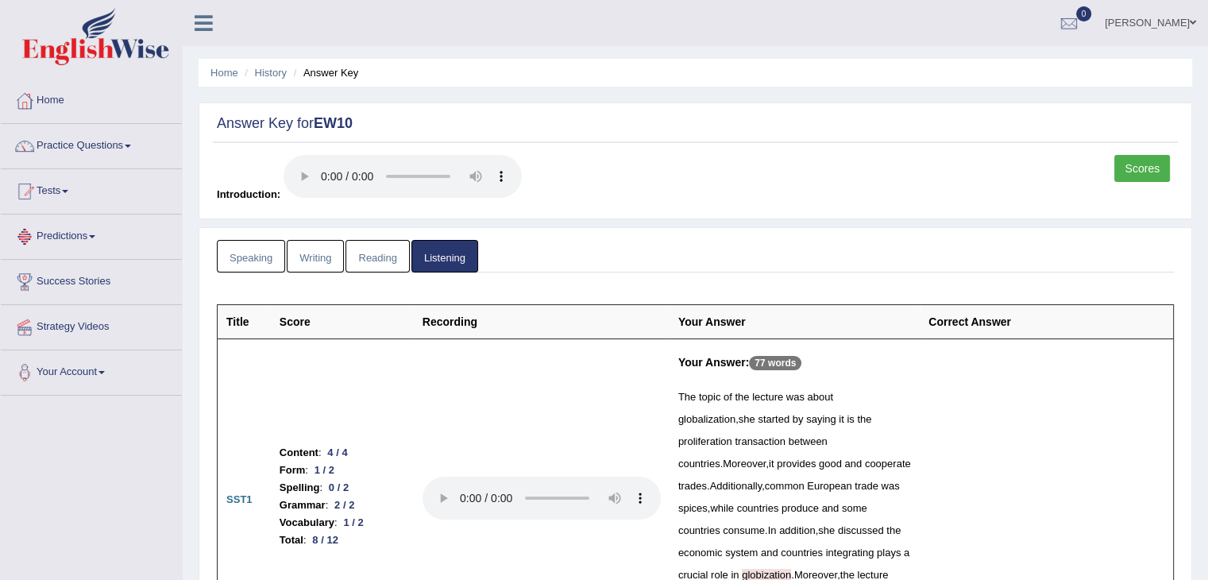
click at [313, 249] on link "Writing" at bounding box center [315, 256] width 57 height 33
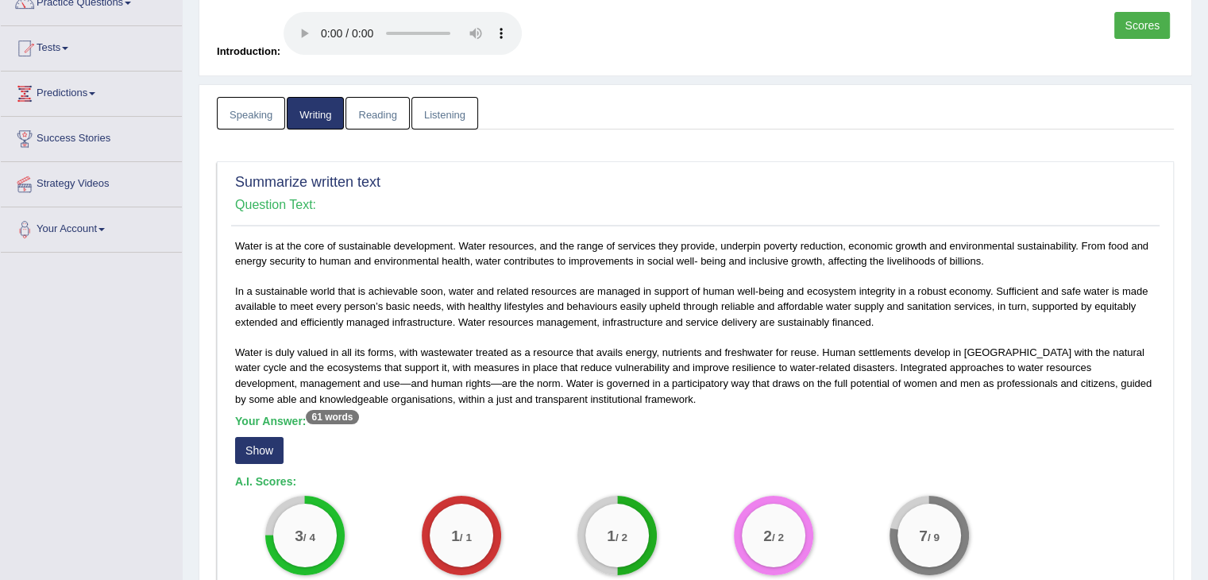
scroll to position [142, 0]
click at [461, 113] on link "Listening" at bounding box center [445, 114] width 67 height 33
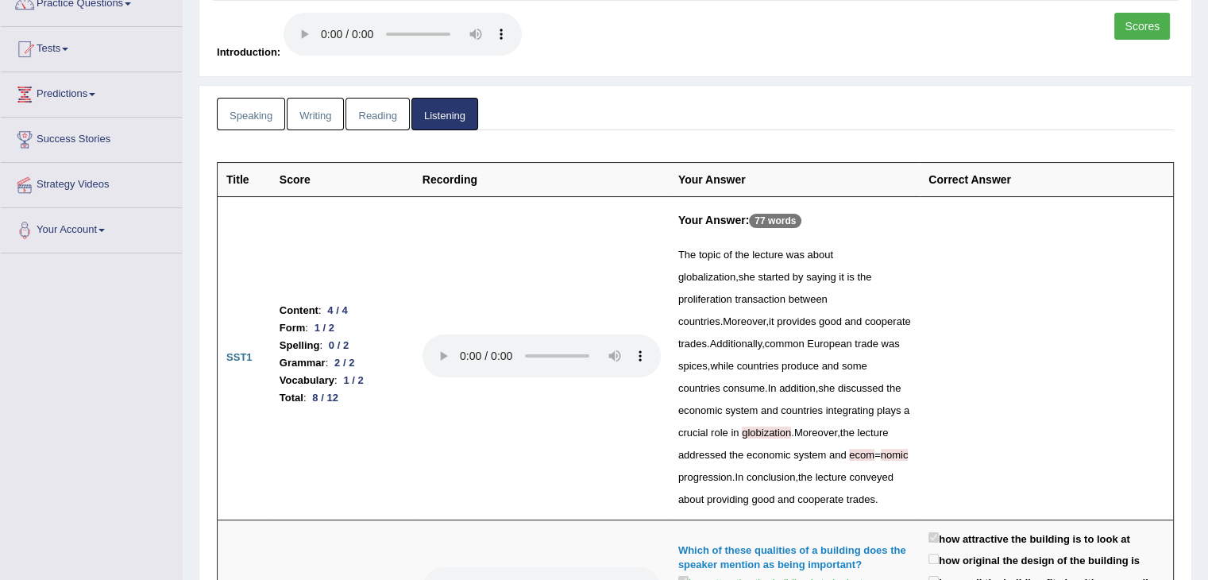
click at [312, 115] on link "Writing" at bounding box center [315, 114] width 57 height 33
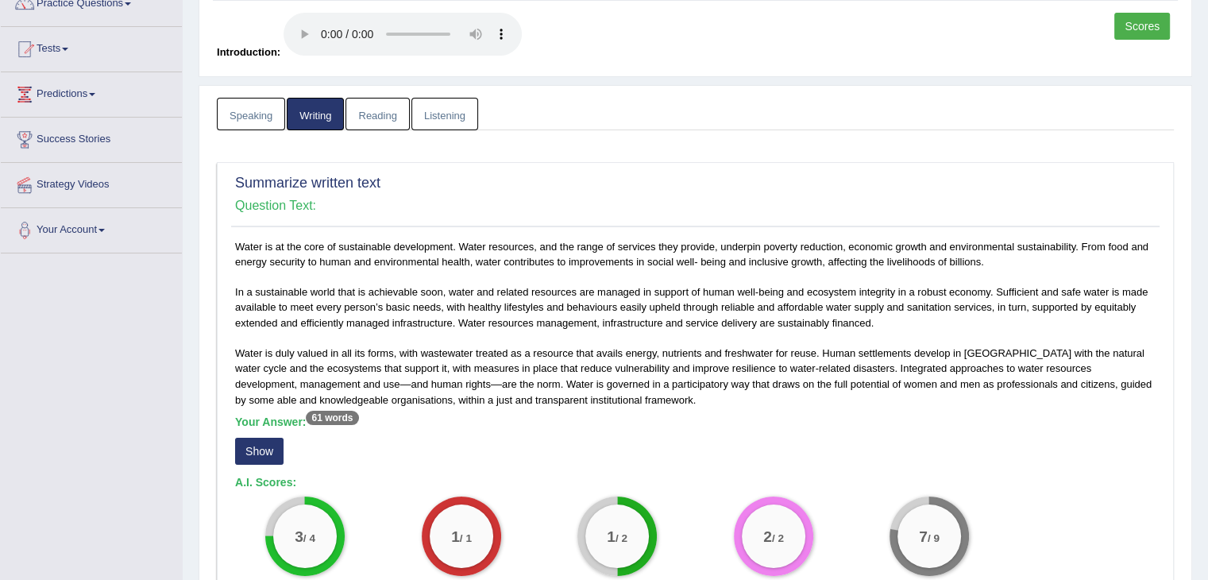
click at [443, 124] on link "Listening" at bounding box center [445, 114] width 67 height 33
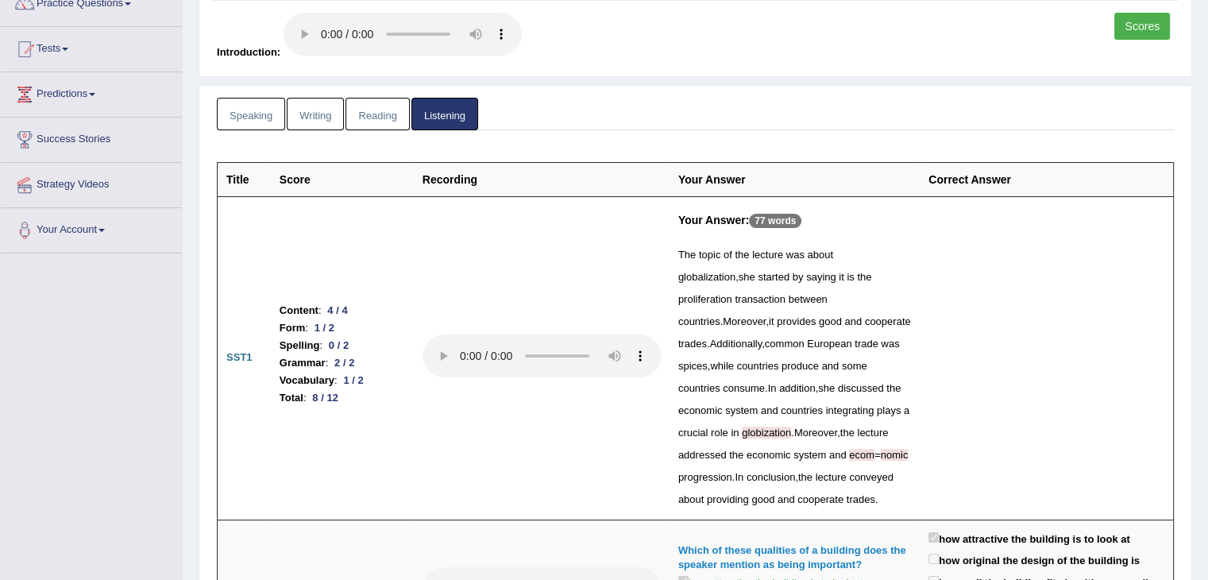
click at [307, 112] on link "Writing" at bounding box center [315, 114] width 57 height 33
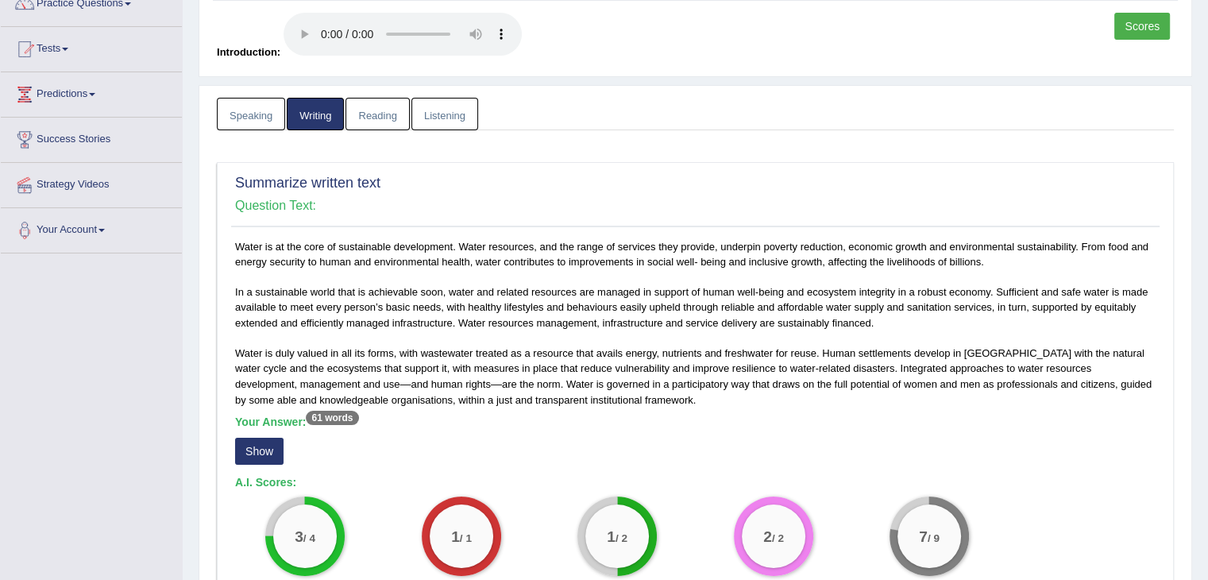
click at [259, 120] on link "Speaking" at bounding box center [251, 114] width 68 height 33
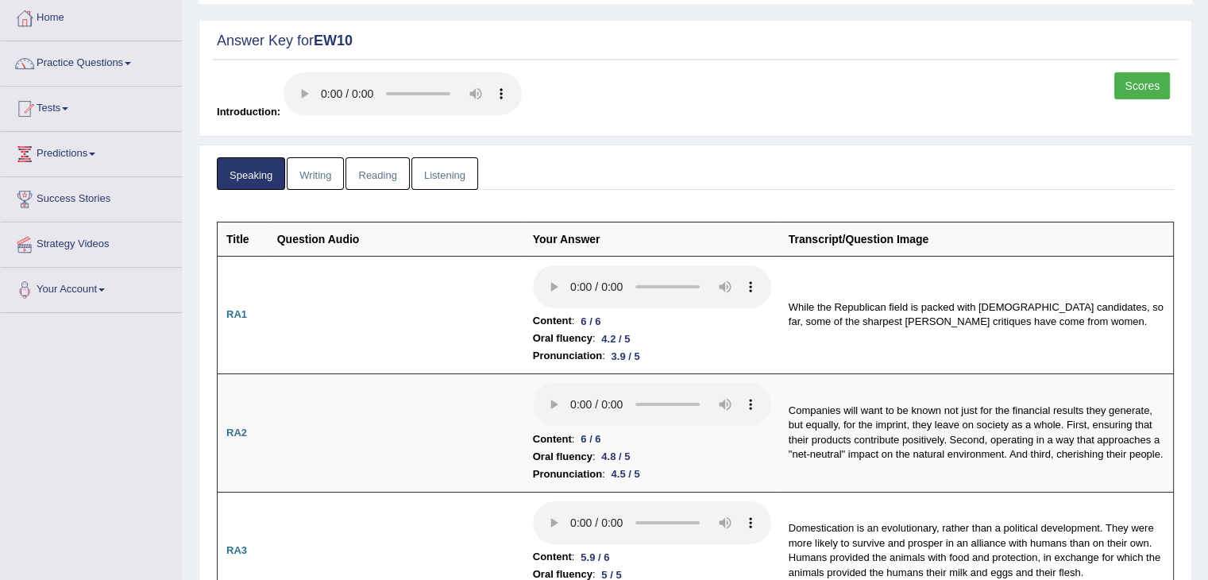
scroll to position [0, 0]
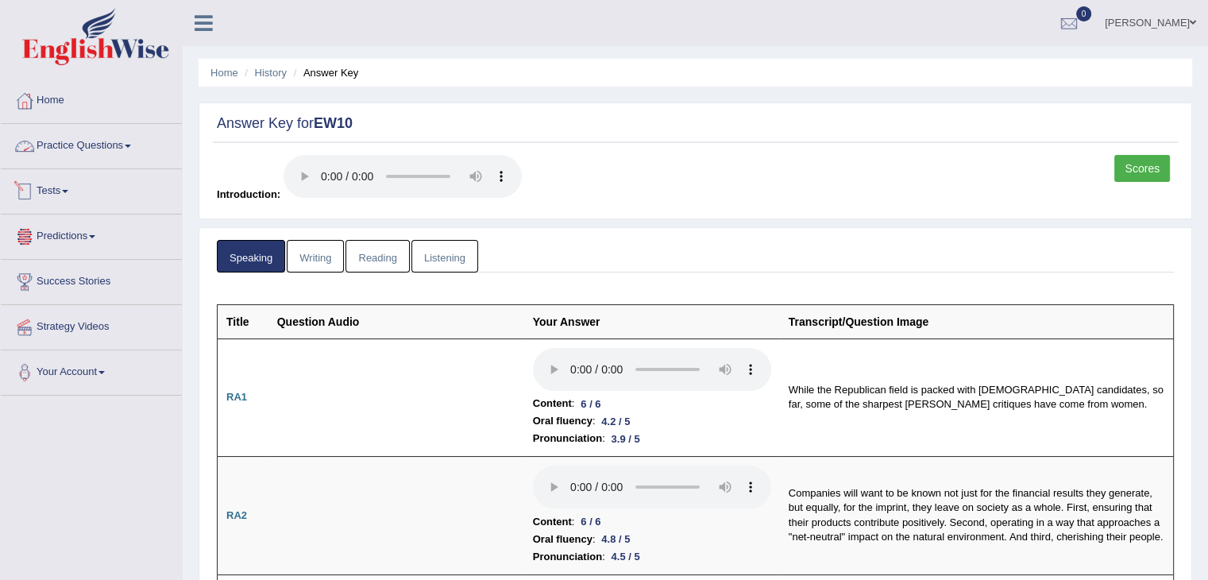
click at [68, 200] on link "Tests" at bounding box center [91, 189] width 181 height 40
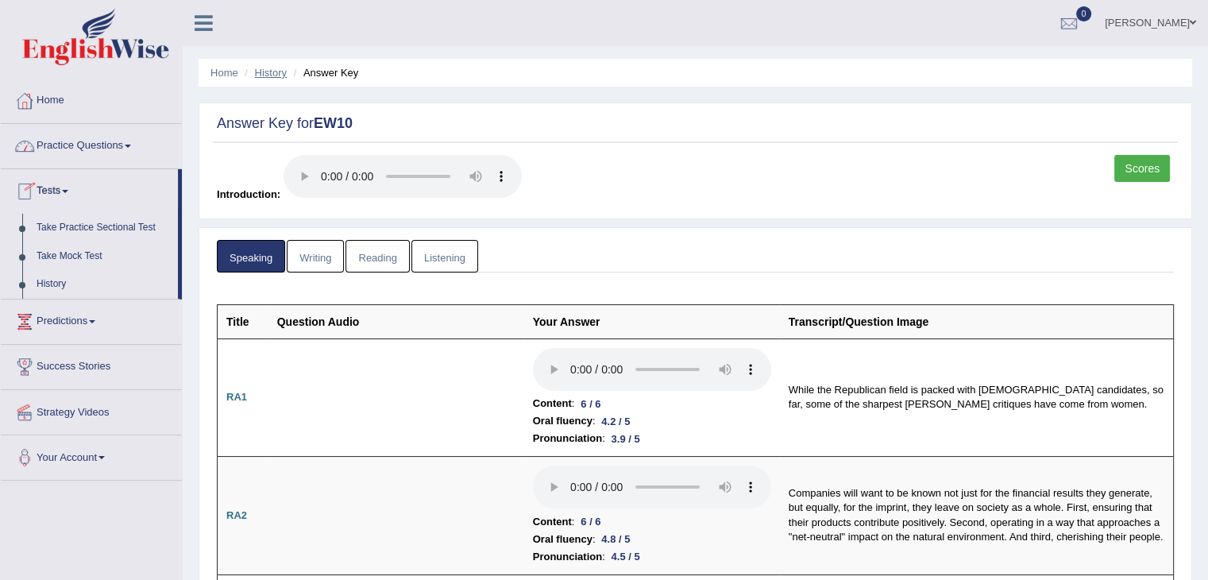
click at [270, 72] on link "History" at bounding box center [271, 73] width 32 height 12
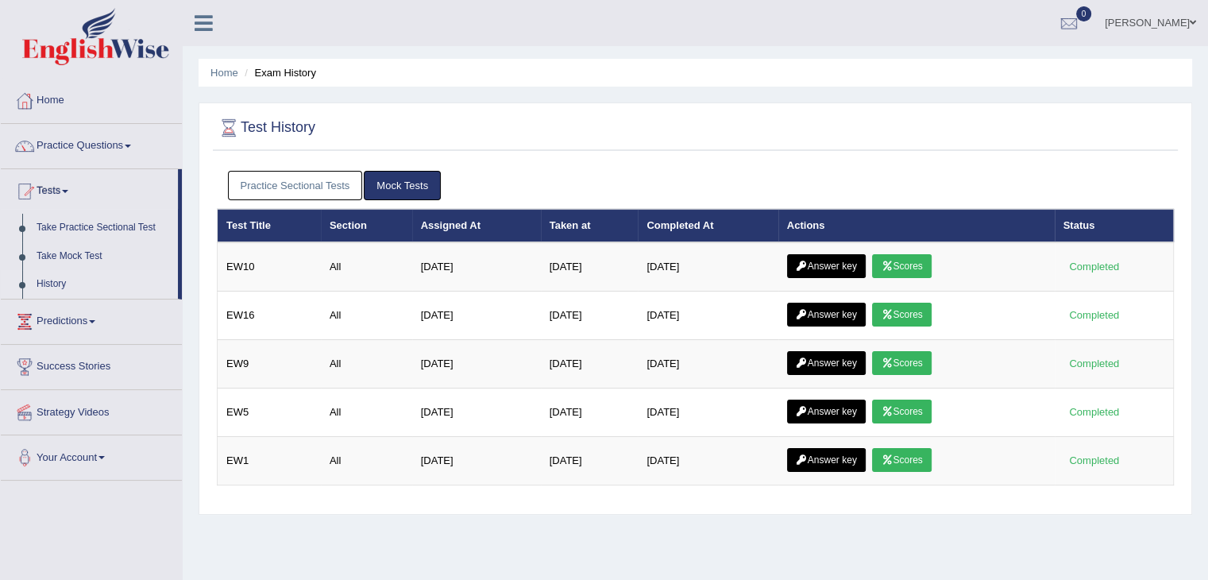
click at [268, 184] on link "Practice Sectional Tests" at bounding box center [295, 185] width 135 height 29
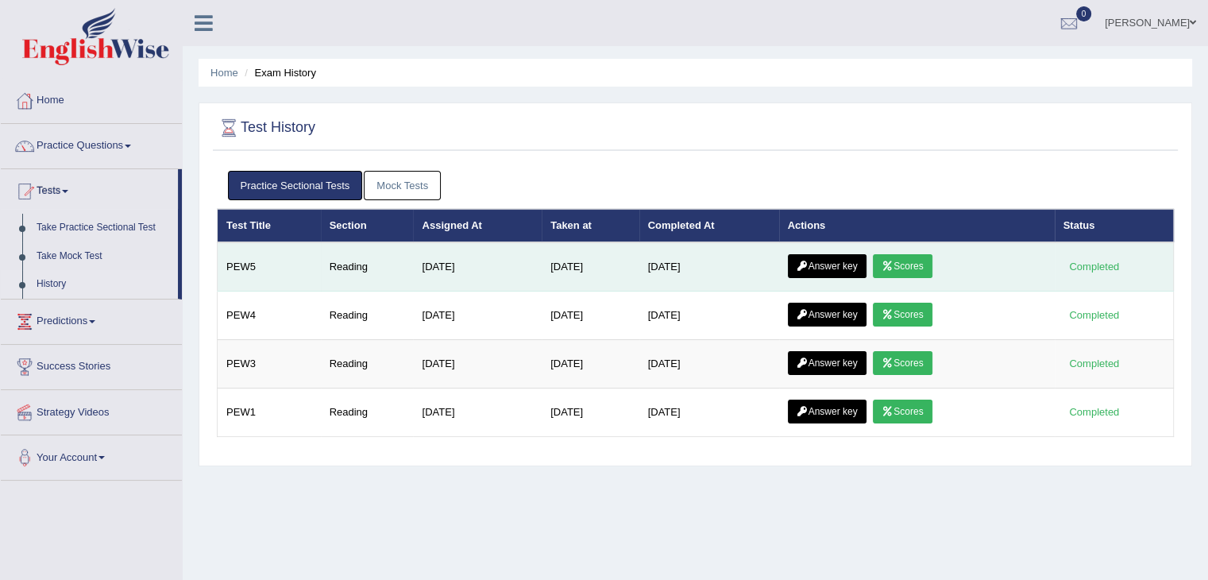
click at [923, 261] on link "Scores" at bounding box center [902, 266] width 59 height 24
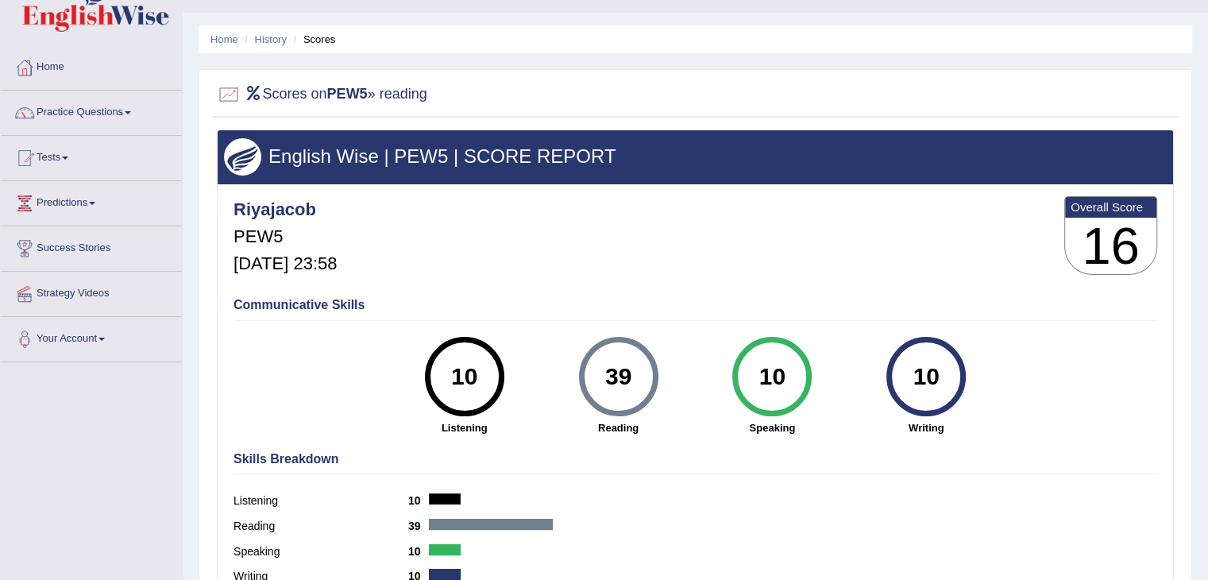
scroll to position [31, 0]
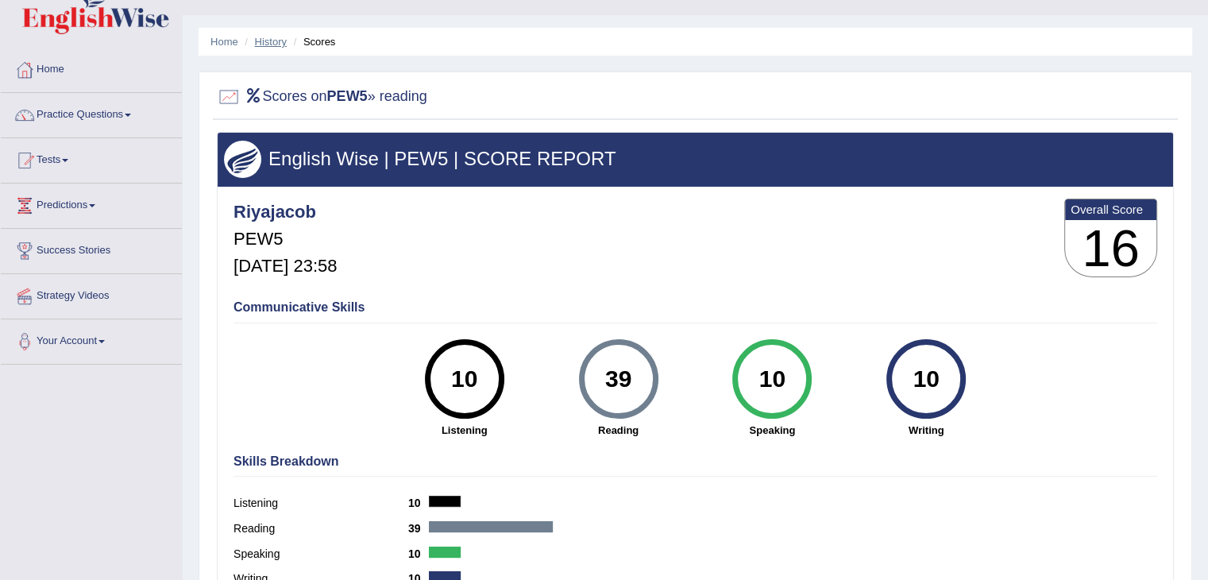
click at [270, 45] on link "History" at bounding box center [271, 42] width 32 height 12
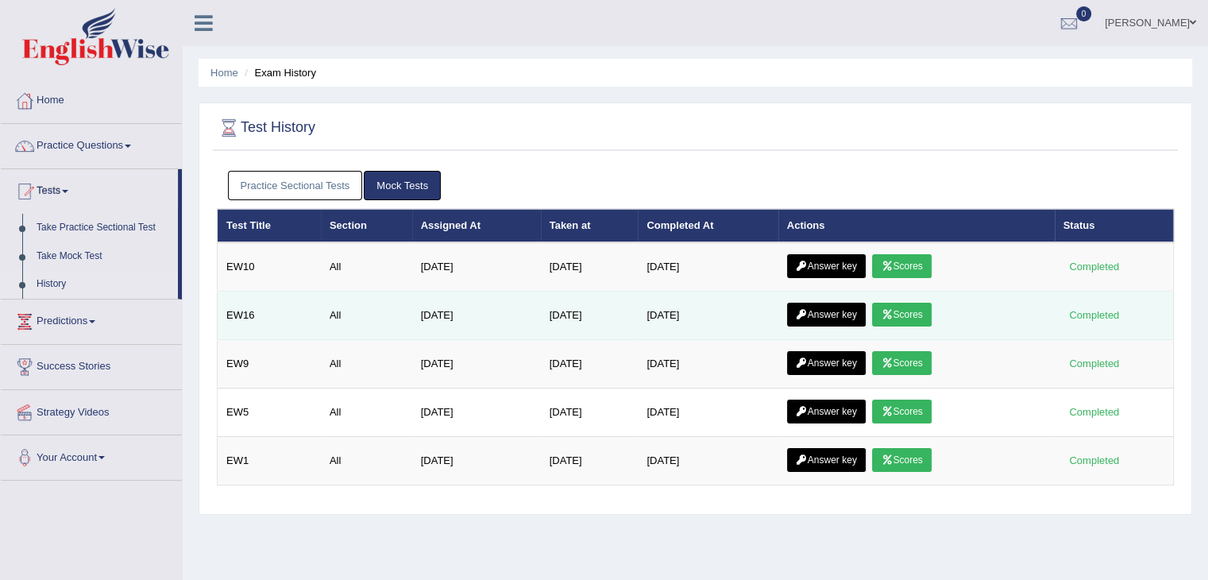
click at [904, 319] on link "Scores" at bounding box center [901, 315] width 59 height 24
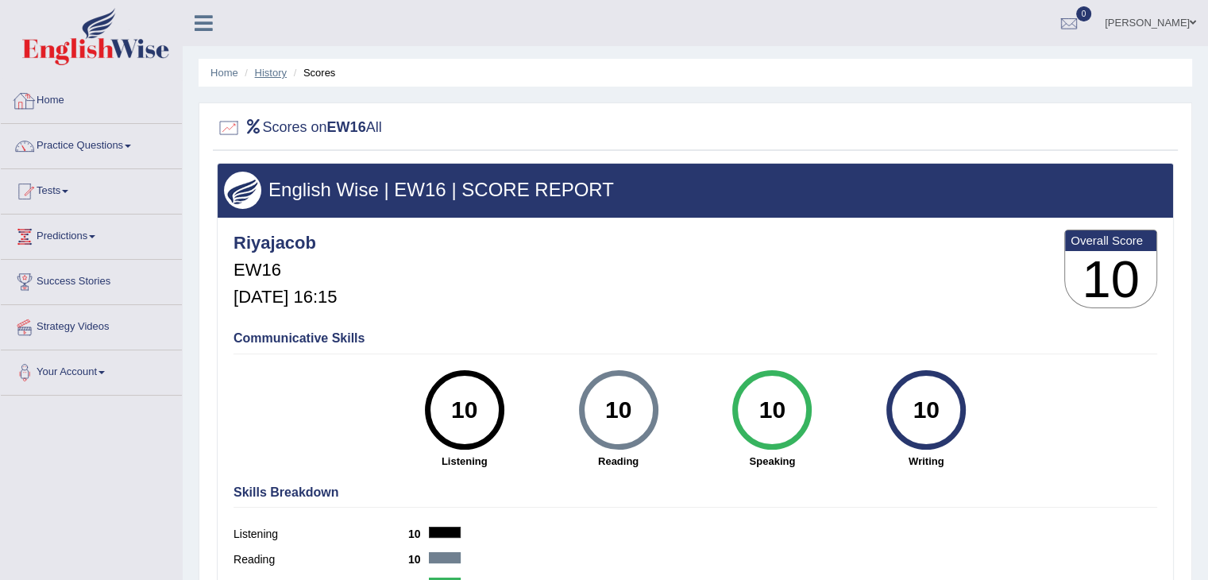
click at [269, 67] on link "History" at bounding box center [271, 73] width 32 height 12
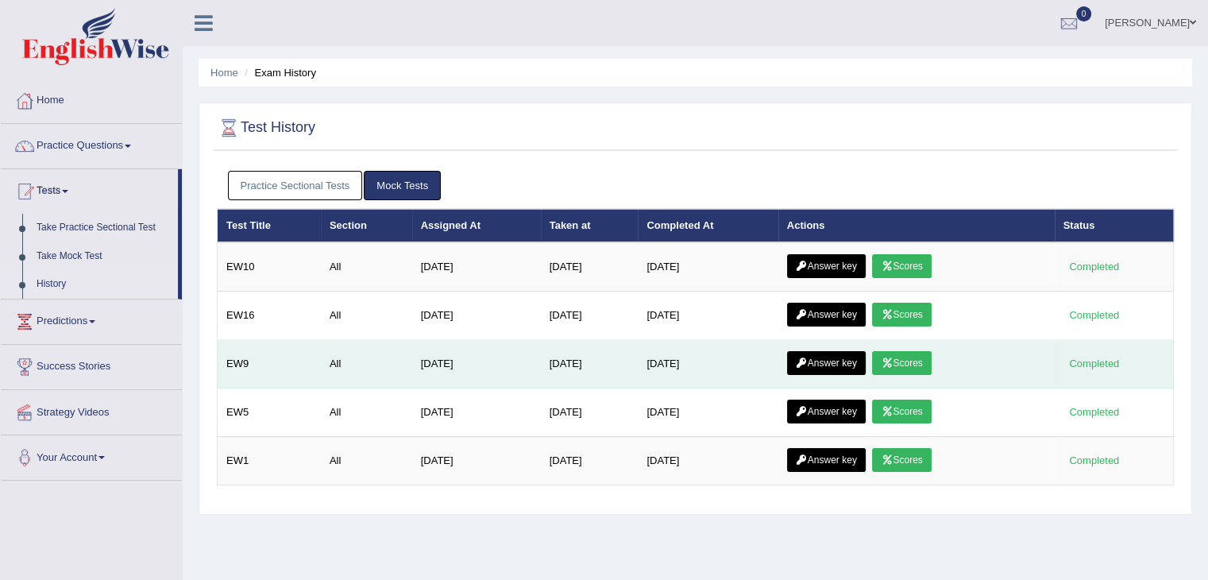
click at [918, 369] on link "Scores" at bounding box center [901, 363] width 59 height 24
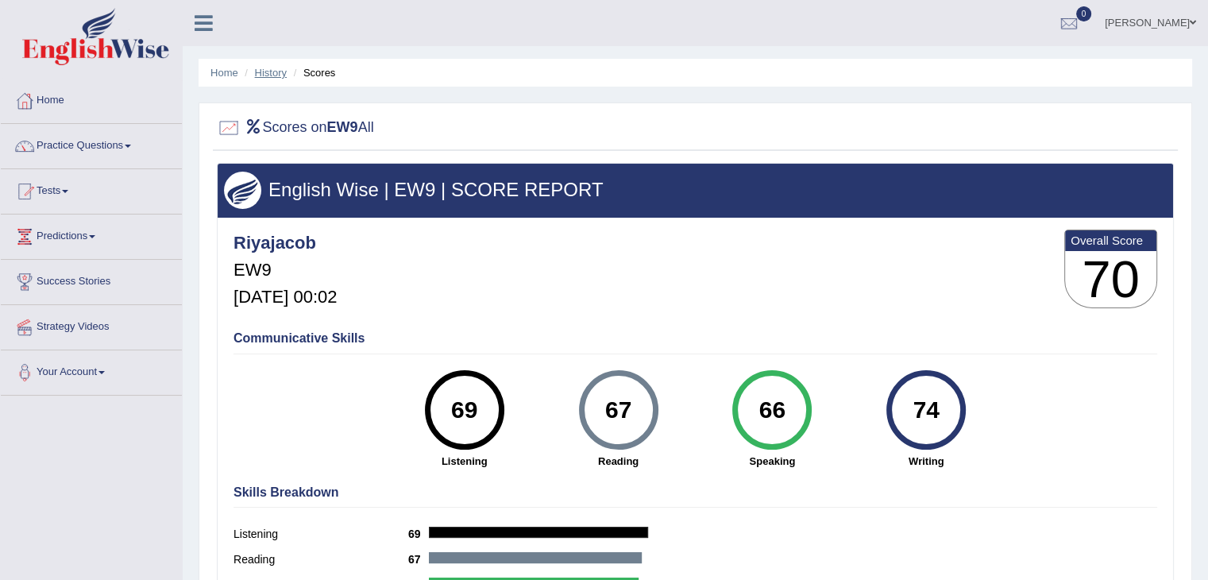
click at [286, 70] on link "History" at bounding box center [271, 73] width 32 height 12
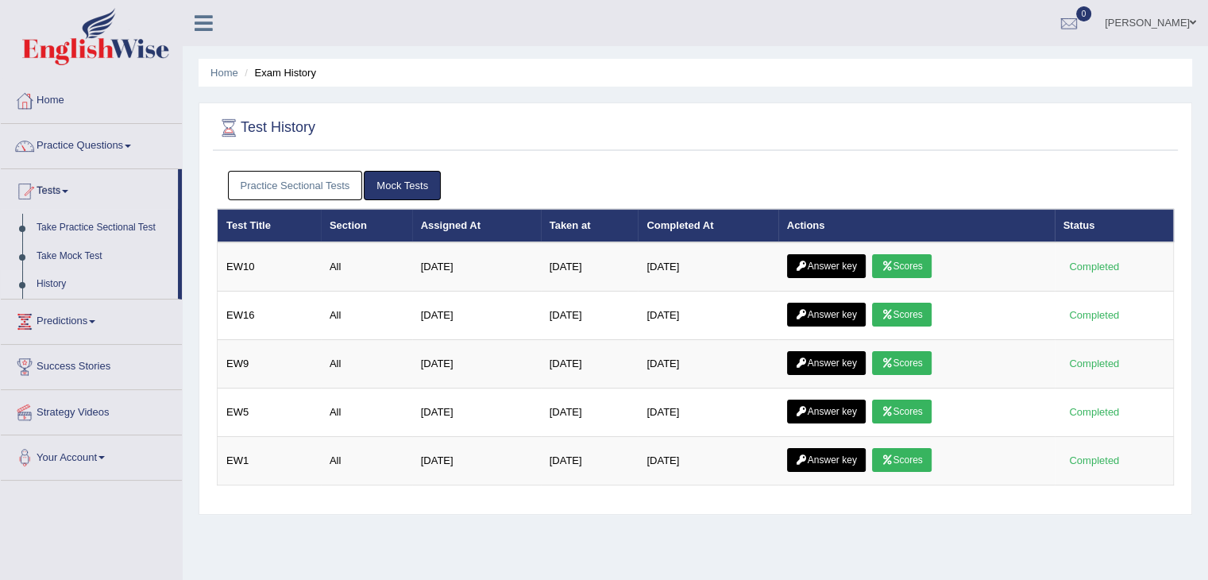
click at [277, 188] on link "Practice Sectional Tests" at bounding box center [295, 185] width 135 height 29
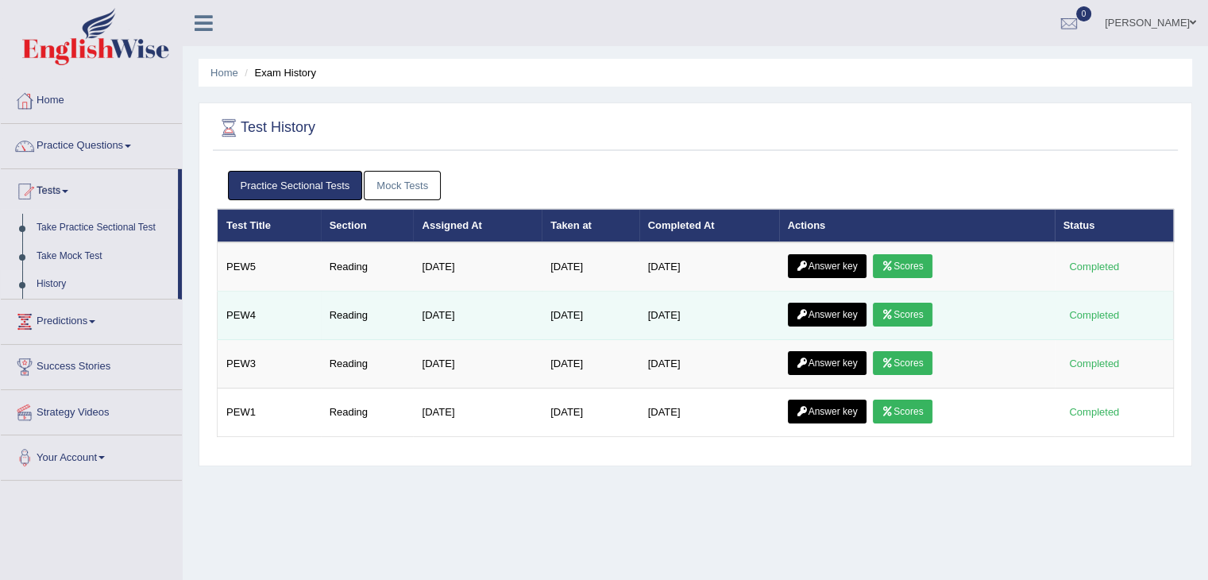
click at [903, 313] on link "Scores" at bounding box center [902, 315] width 59 height 24
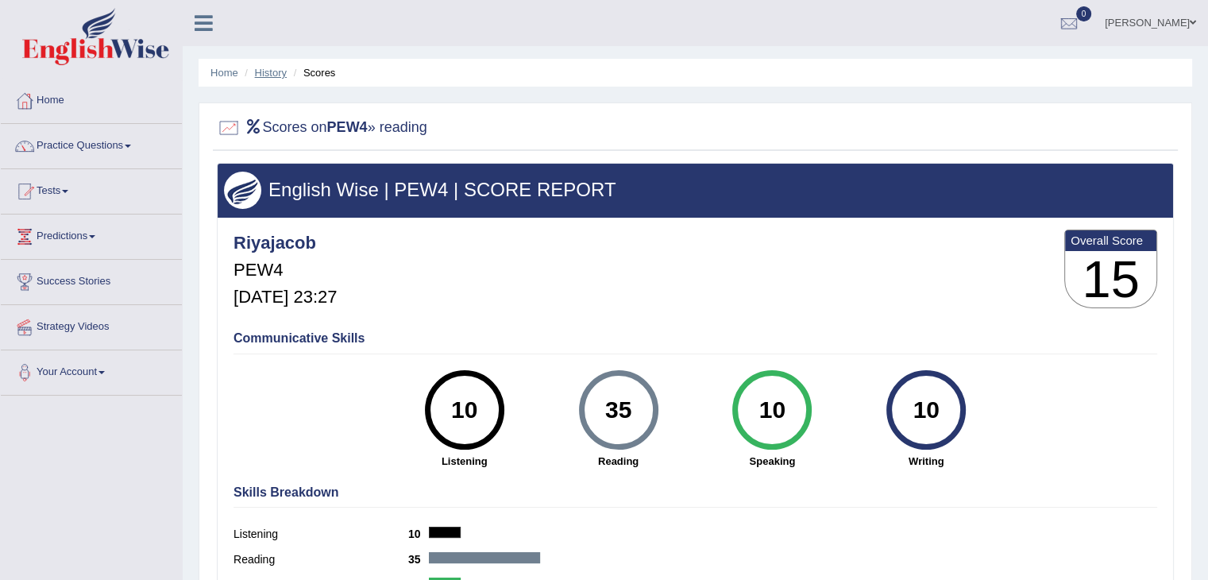
click at [269, 68] on link "History" at bounding box center [271, 73] width 32 height 12
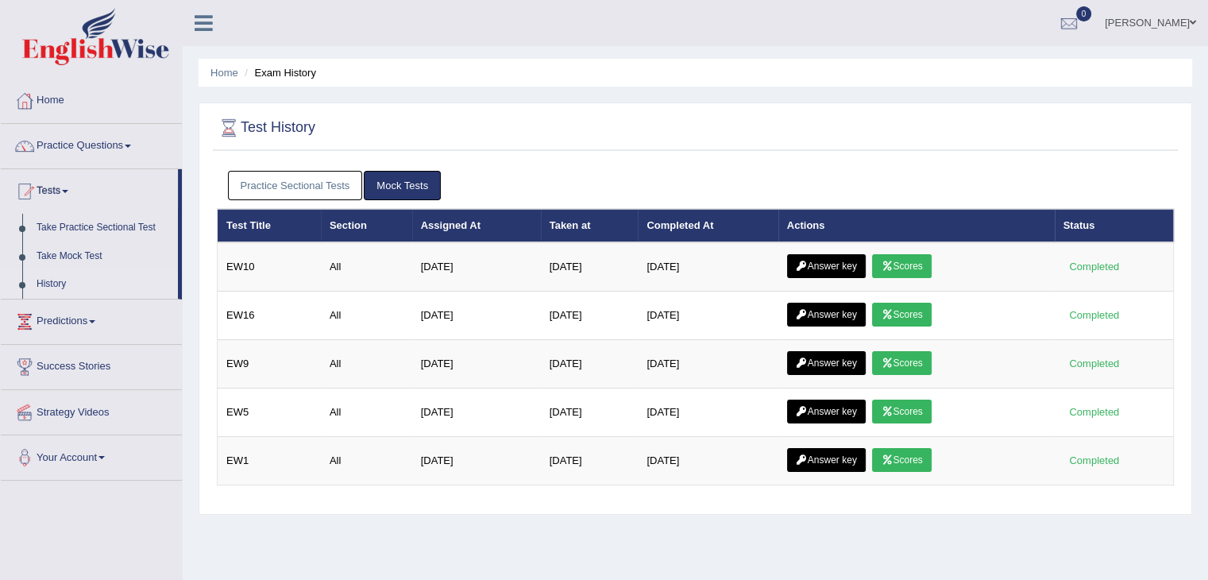
click at [320, 180] on link "Practice Sectional Tests" at bounding box center [295, 185] width 135 height 29
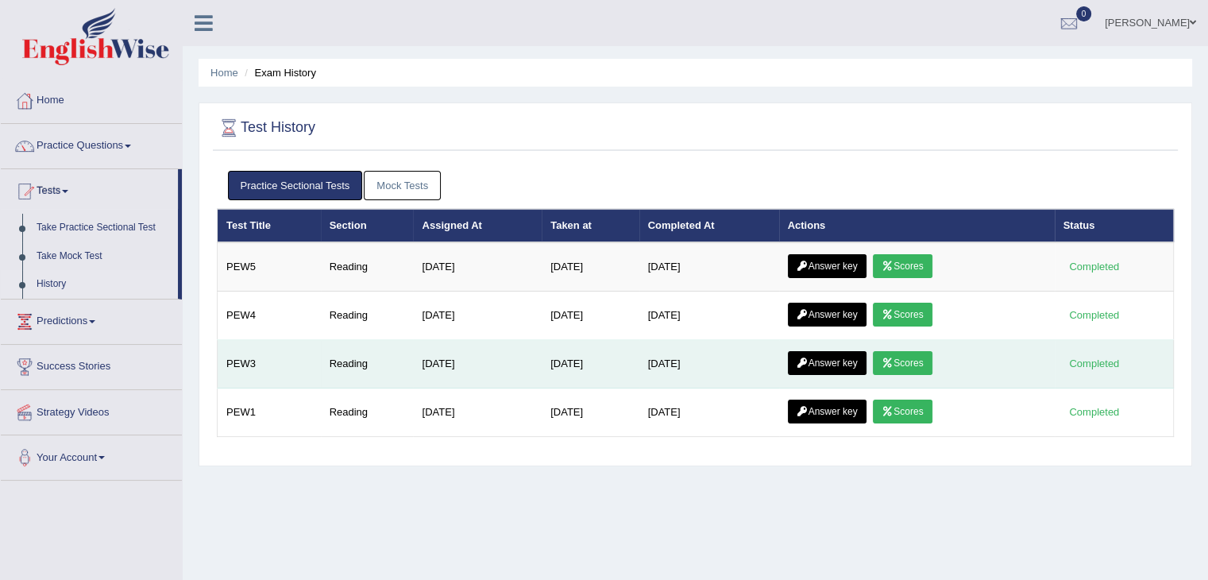
click at [892, 358] on icon at bounding box center [888, 363] width 12 height 10
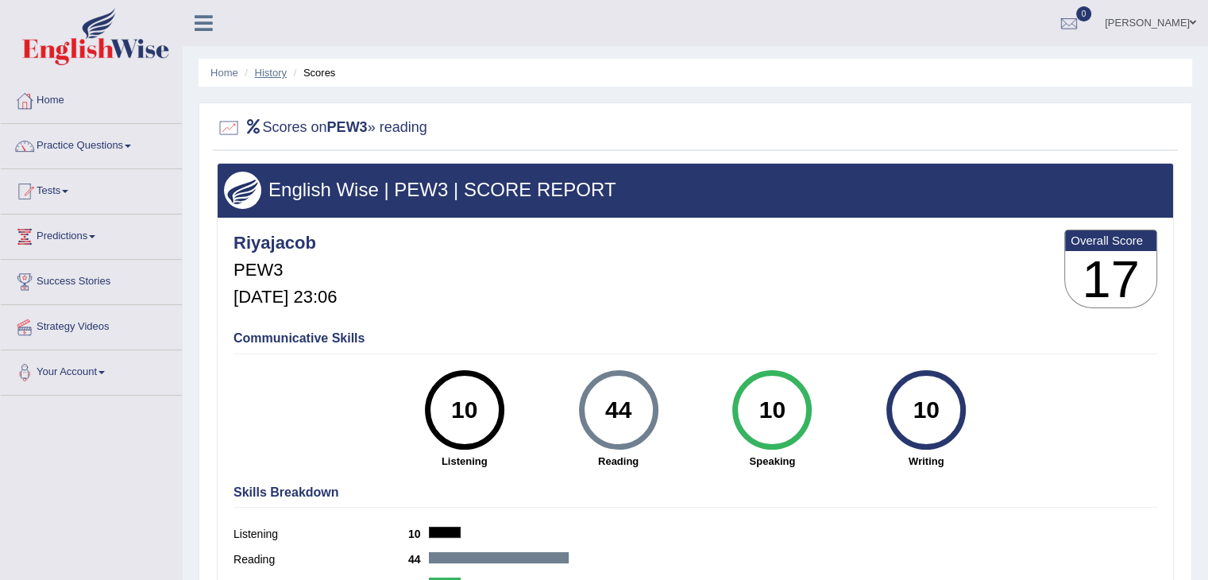
click at [276, 76] on link "History" at bounding box center [271, 73] width 32 height 12
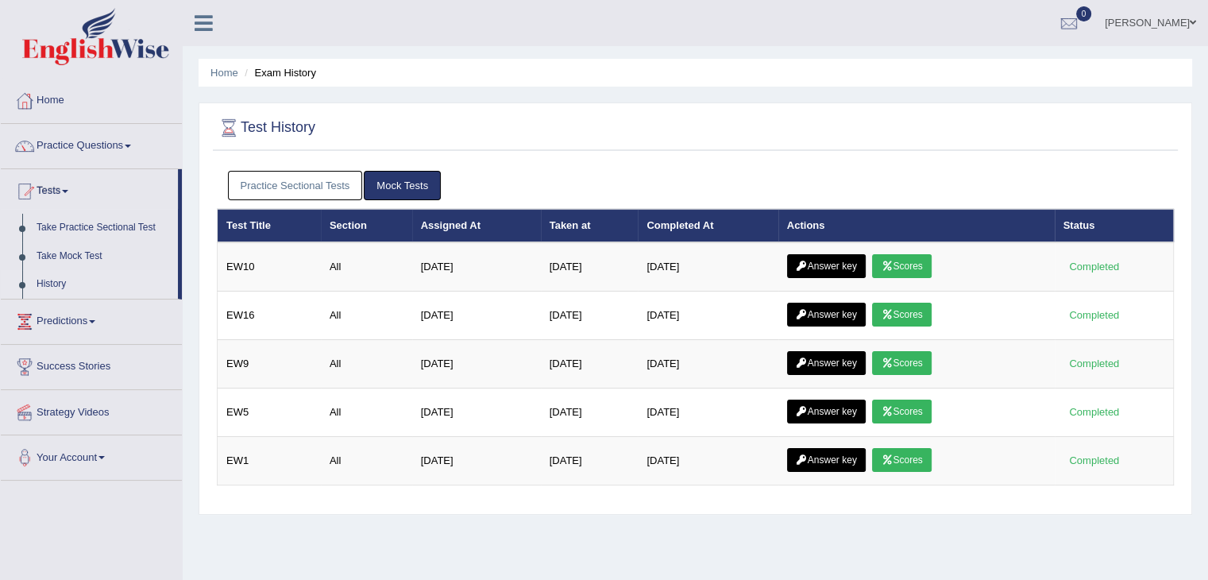
click at [247, 176] on link "Practice Sectional Tests" at bounding box center [295, 185] width 135 height 29
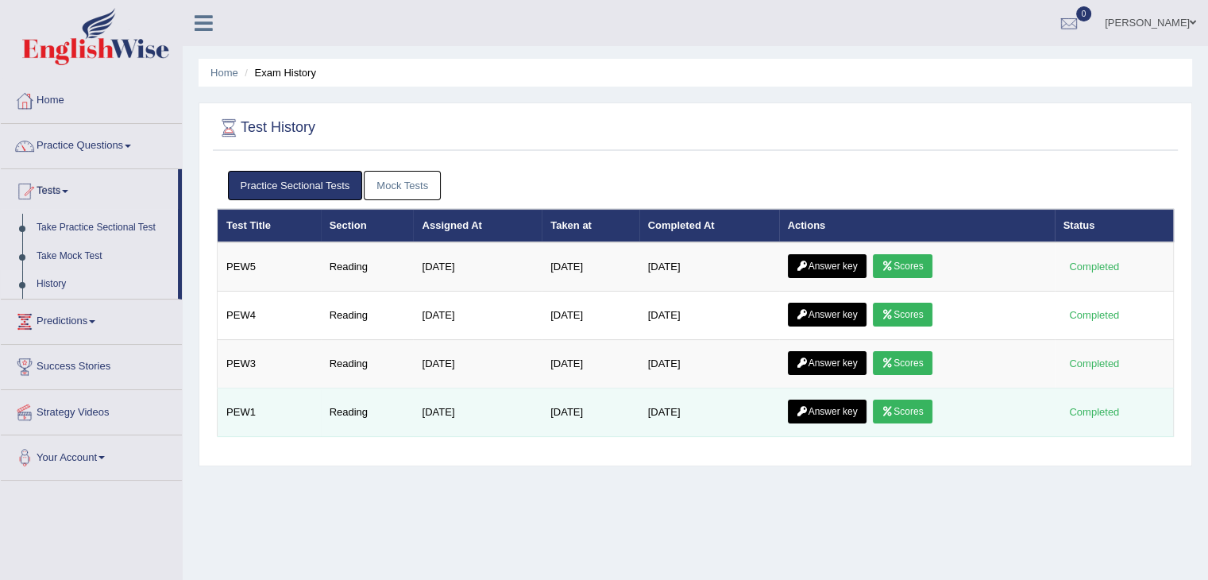
click at [823, 411] on link "Answer key" at bounding box center [827, 412] width 79 height 24
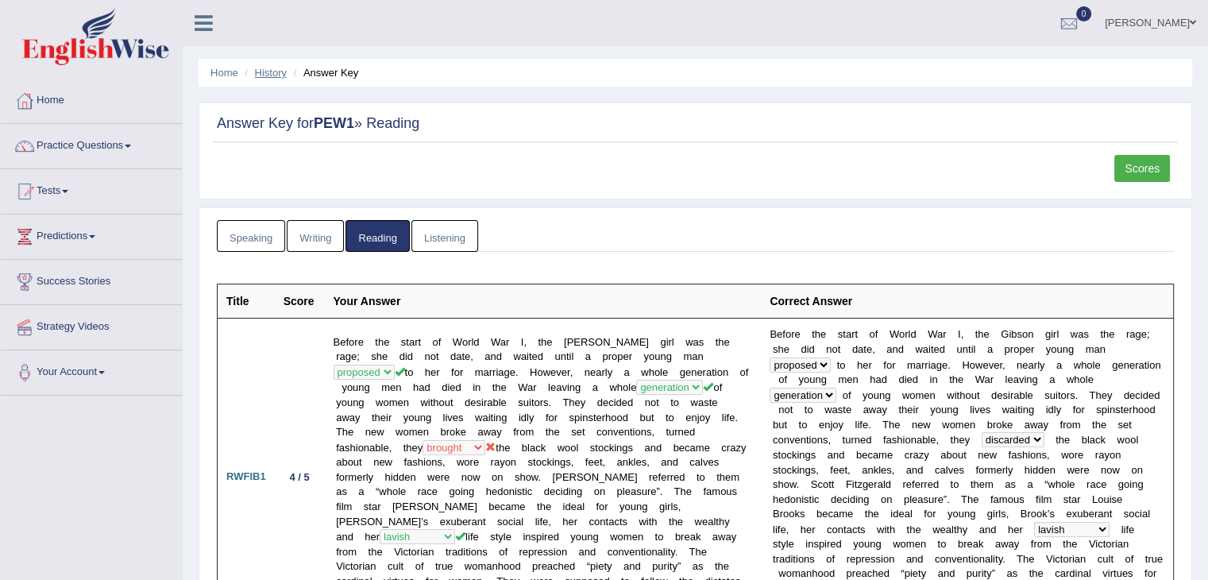
click at [266, 74] on link "History" at bounding box center [271, 73] width 32 height 12
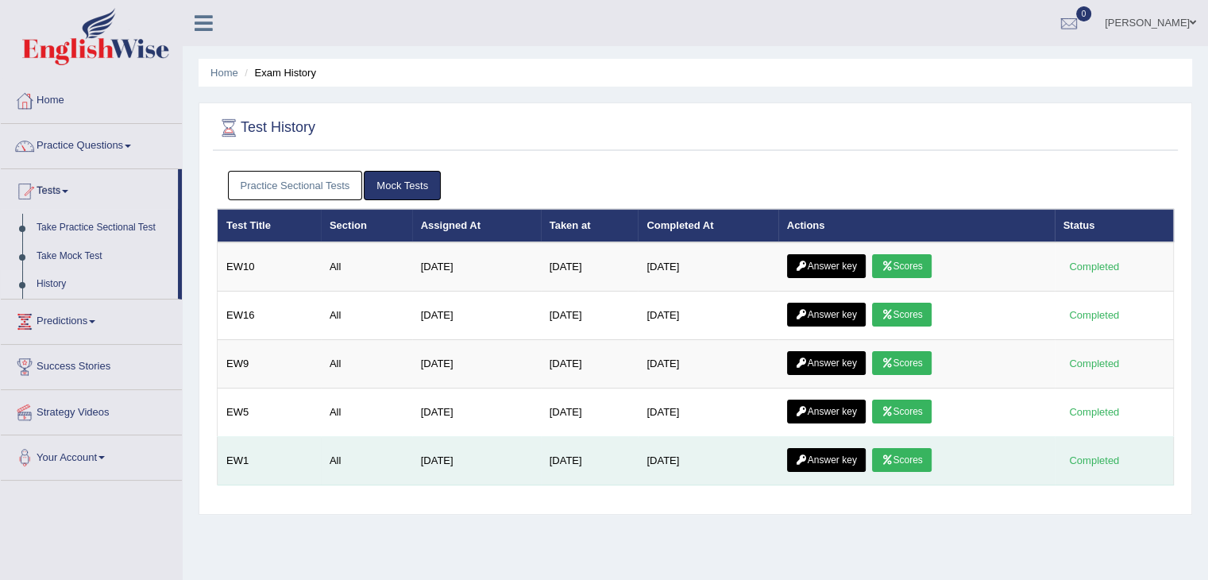
click at [922, 462] on link "Scores" at bounding box center [901, 460] width 59 height 24
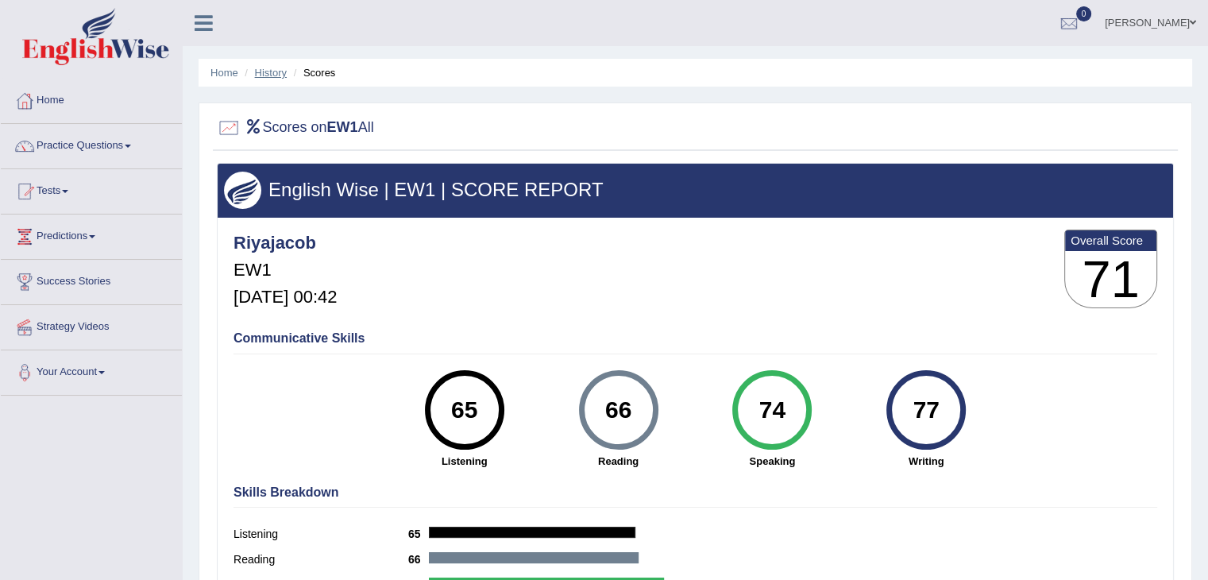
click at [271, 75] on link "History" at bounding box center [271, 73] width 32 height 12
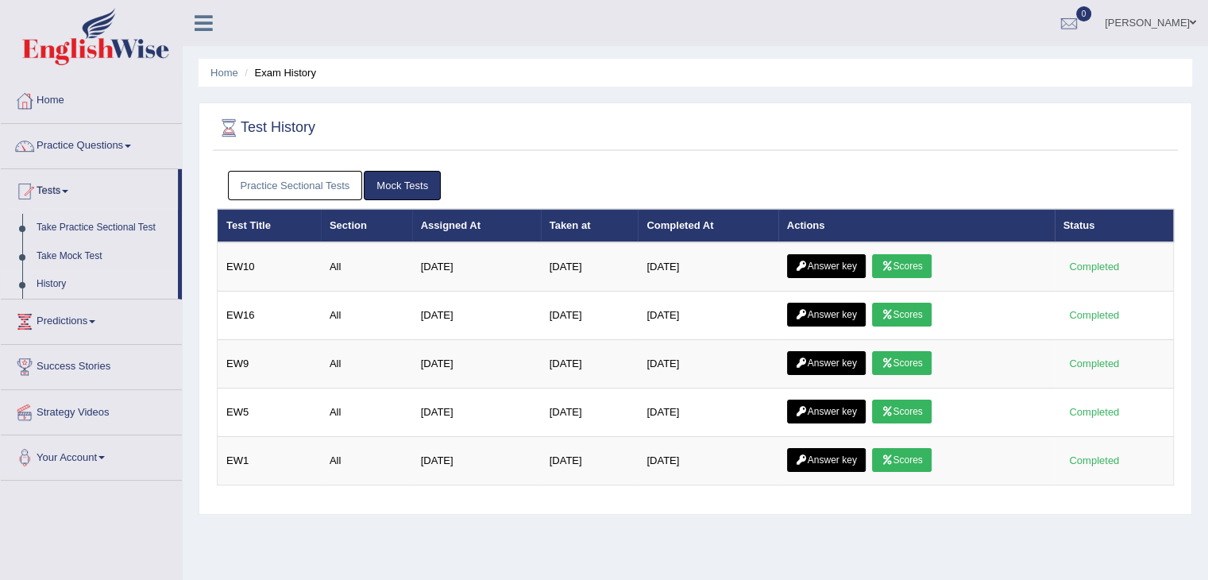
click at [296, 187] on link "Practice Sectional Tests" at bounding box center [295, 185] width 135 height 29
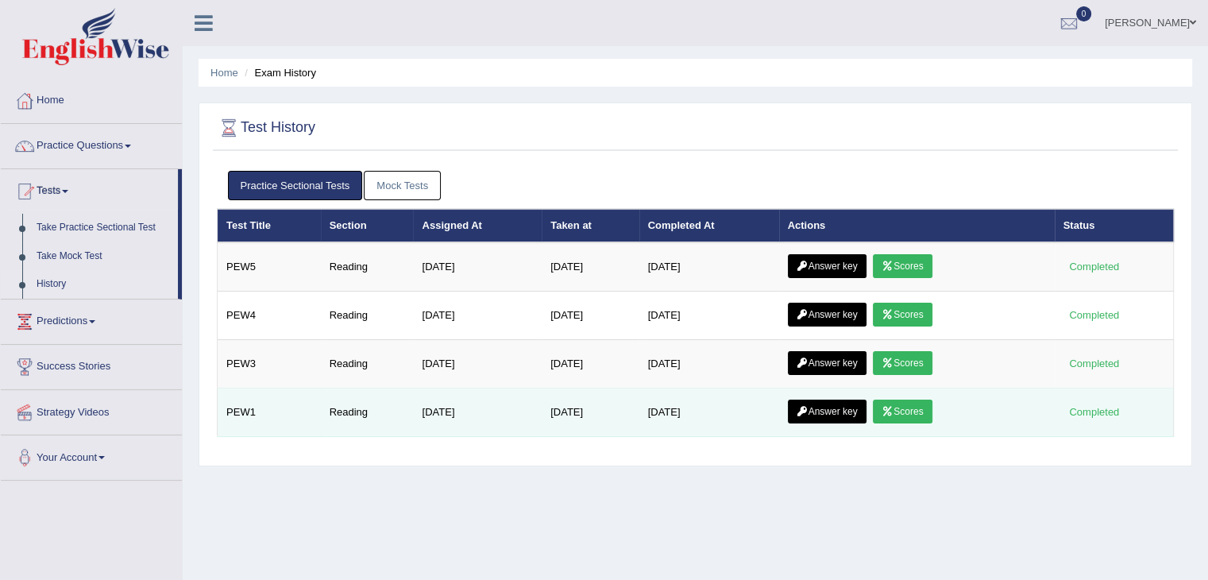
click at [929, 414] on link "Scores" at bounding box center [902, 412] width 59 height 24
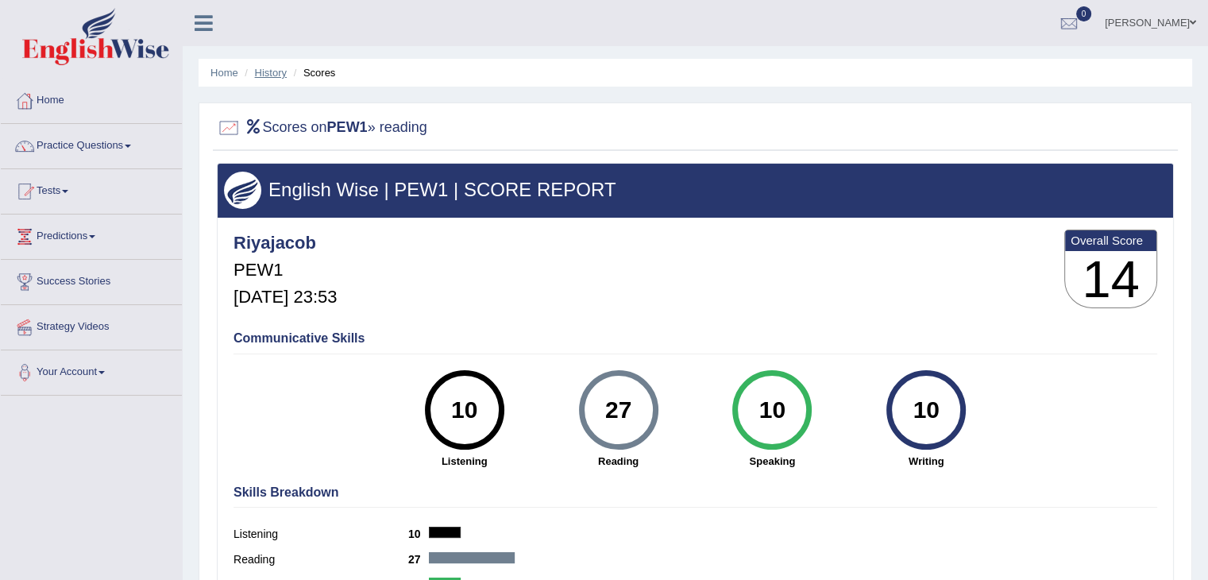
click at [267, 71] on link "History" at bounding box center [271, 73] width 32 height 12
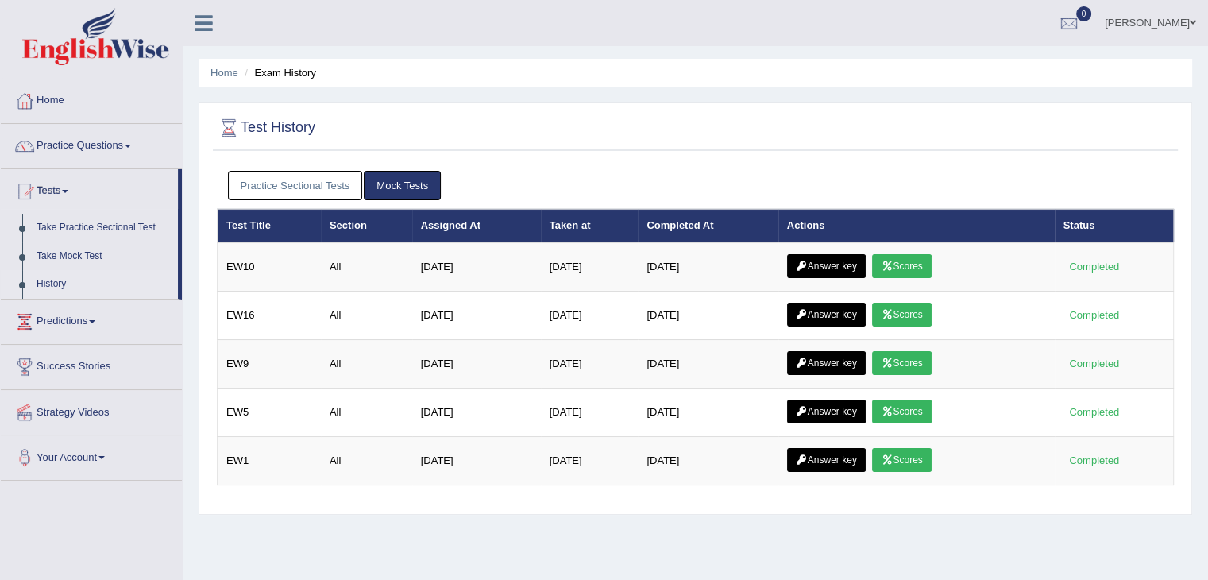
click at [286, 180] on link "Practice Sectional Tests" at bounding box center [295, 185] width 135 height 29
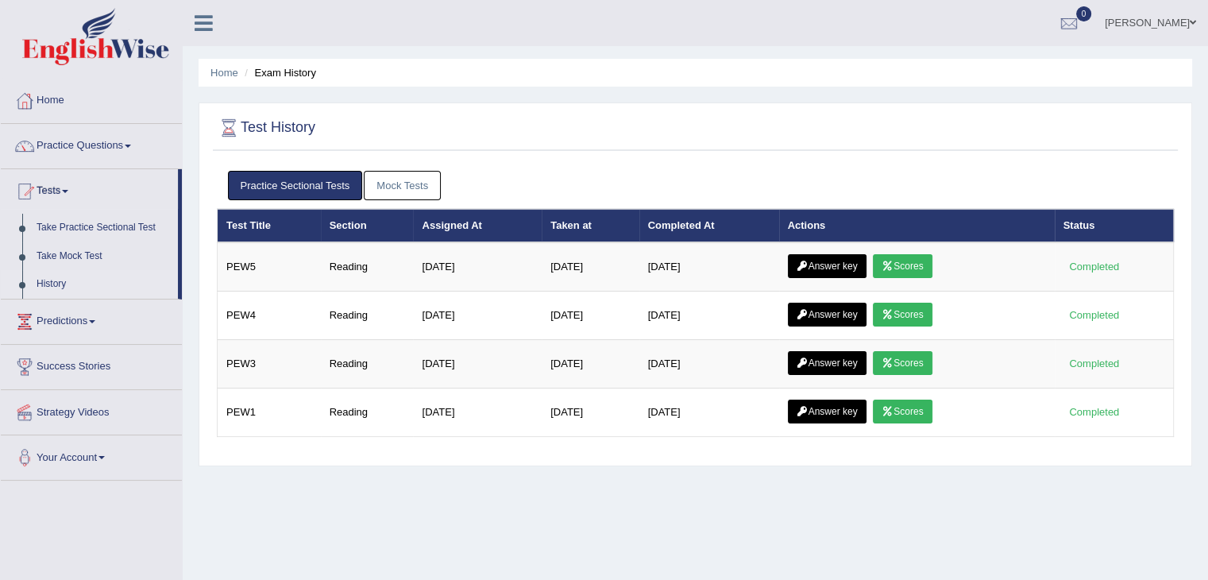
click at [906, 496] on div "Home Exam History Test History Practice Sectional Tests Mock Tests Test Title S…" at bounding box center [696, 397] width 1026 height 795
